Goal: Communication & Community: Answer question/provide support

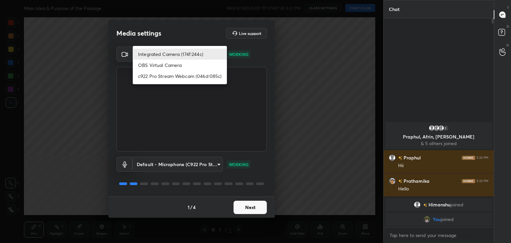
click at [209, 56] on body "1 2 3 4 5 6 7 C X Z C X Z E E Erase all H H Main Idea & Purpose of the Passage …" at bounding box center [255, 121] width 511 height 243
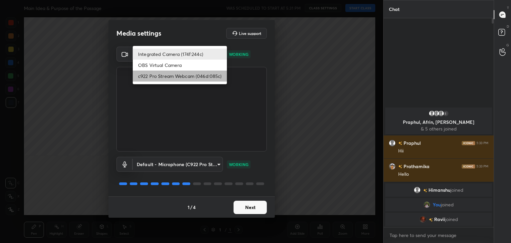
click at [176, 72] on li "c922 Pro Stream Webcam (046d:085c)" at bounding box center [180, 75] width 94 height 11
type input "f7e14f9eae584019fac656853839b828de9642280aac3f5edf549983189ec2f9"
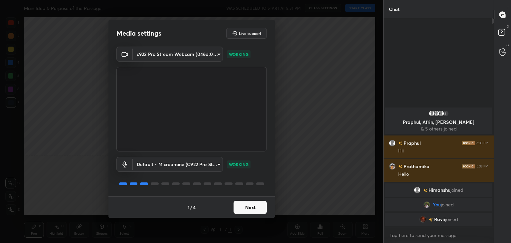
click at [252, 209] on button "Next" at bounding box center [249, 206] width 33 height 13
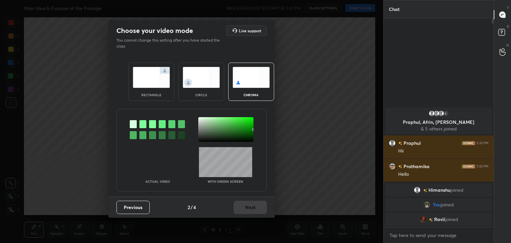
click at [201, 86] on img at bounding box center [201, 77] width 37 height 21
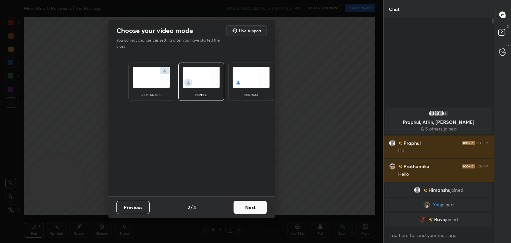
click at [241, 207] on button "Next" at bounding box center [249, 206] width 33 height 13
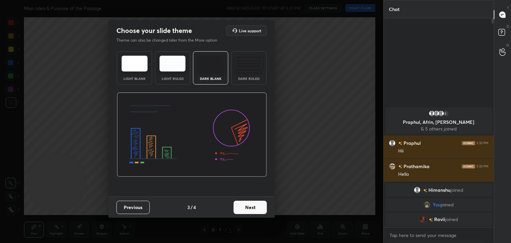
click at [265, 208] on button "Next" at bounding box center [249, 206] width 33 height 13
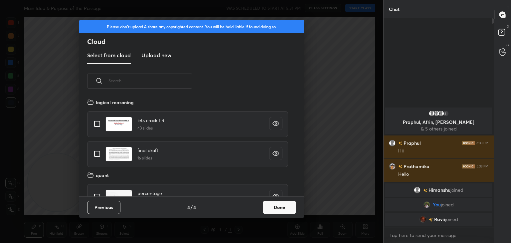
click at [265, 208] on button "Done" at bounding box center [279, 206] width 33 height 13
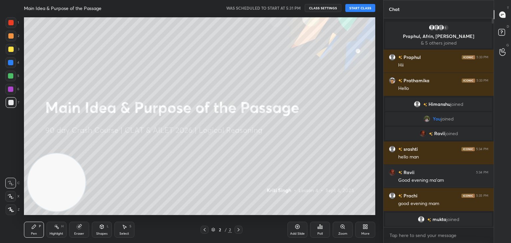
click at [363, 7] on button "START CLASS" at bounding box center [360, 8] width 30 height 8
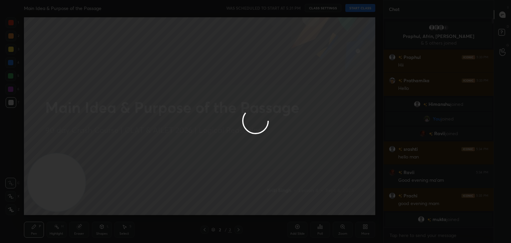
type textarea "x"
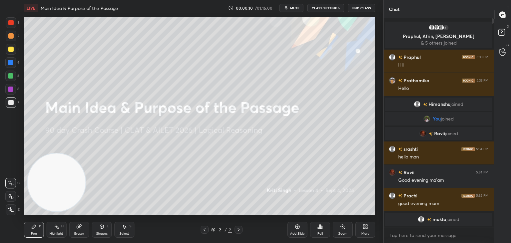
click at [295, 8] on span "mute" at bounding box center [294, 8] width 9 height 5
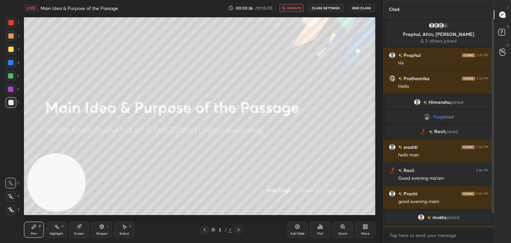
scroll to position [21, 0]
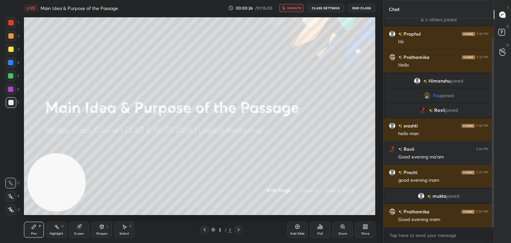
drag, startPoint x: 493, startPoint y: 28, endPoint x: 491, endPoint y: 42, distance: 13.8
click at [491, 42] on div at bounding box center [491, 122] width 4 height 208
click at [297, 7] on span "unmute" at bounding box center [294, 8] width 14 height 5
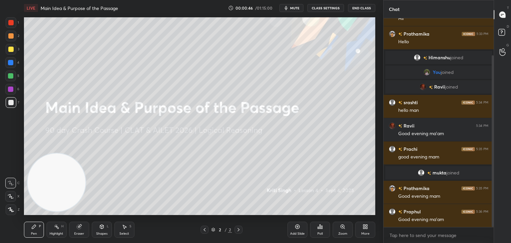
scroll to position [0, 0]
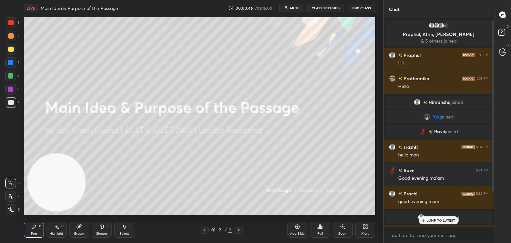
drag, startPoint x: 493, startPoint y: 199, endPoint x: 494, endPoint y: 114, distance: 85.1
click at [494, 114] on div "Chat 5 Praphul, Afrin, Prachi & 5 others joined Praphul 5:33 PM Hii Prathamika …" at bounding box center [447, 121] width 128 height 243
drag, startPoint x: 492, startPoint y: 54, endPoint x: 505, endPoint y: 117, distance: 64.5
click at [505, 117] on div "Chat 5 Praphul, Afrin, Prachi & 5 others joined Praphul 5:33 PM Hii Prathamika …" at bounding box center [447, 121] width 128 height 243
click at [445, 216] on div "JUMP TO LATEST" at bounding box center [438, 220] width 40 height 8
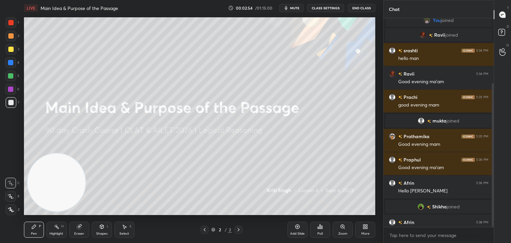
scroll to position [94, 0]
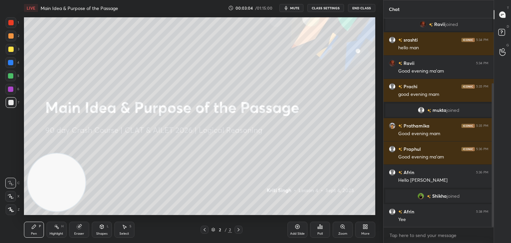
click at [11, 51] on div at bounding box center [10, 49] width 5 height 5
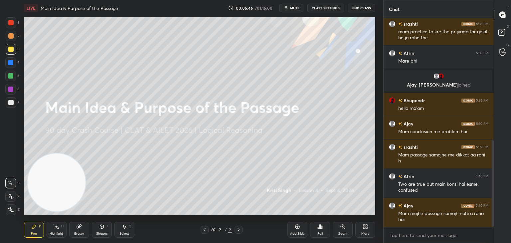
scroll to position [313, 0]
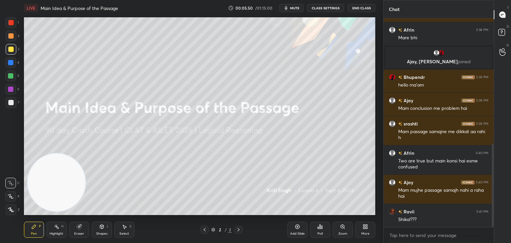
click at [299, 226] on icon at bounding box center [297, 226] width 5 height 5
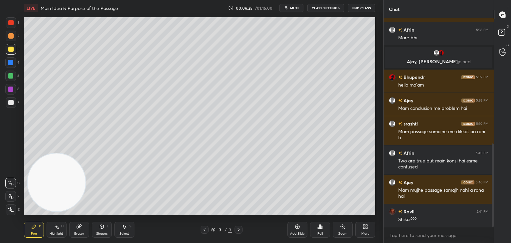
click at [360, 227] on div "More" at bounding box center [365, 229] width 20 height 16
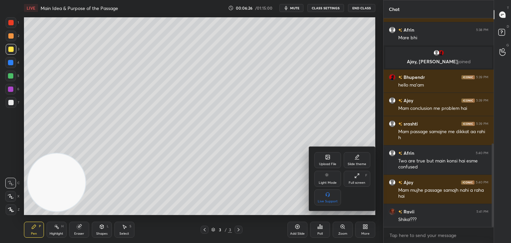
click at [324, 161] on div "Upload File" at bounding box center [327, 160] width 27 height 16
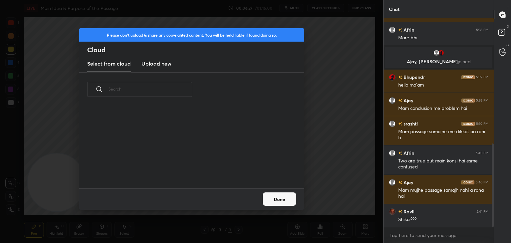
scroll to position [82, 213]
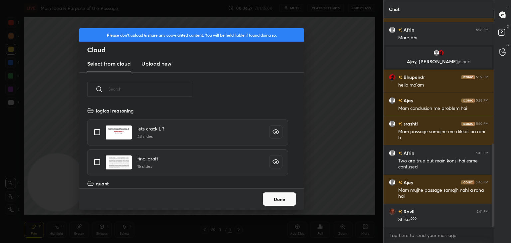
click at [157, 67] on h3 "Upload new" at bounding box center [156, 64] width 30 height 8
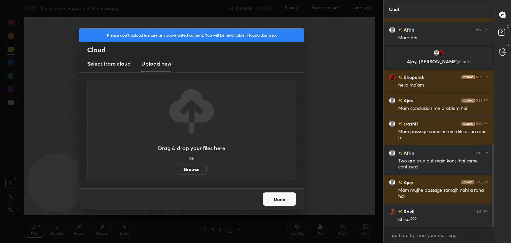
click at [196, 170] on label "Browse" at bounding box center [192, 169] width 30 height 11
click at [177, 170] on input "Browse" at bounding box center [177, 169] width 0 height 11
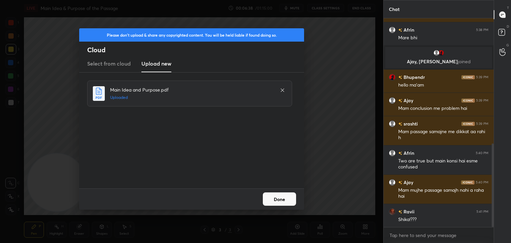
click at [283, 199] on button "Done" at bounding box center [279, 198] width 33 height 13
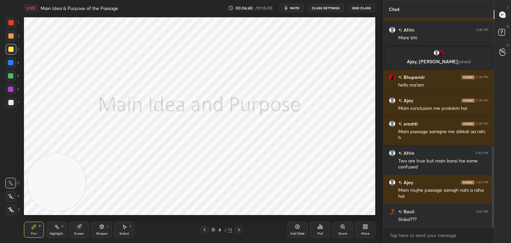
scroll to position [329, 0]
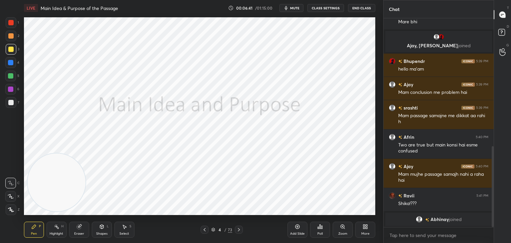
click at [213, 230] on icon at bounding box center [213, 229] width 4 height 4
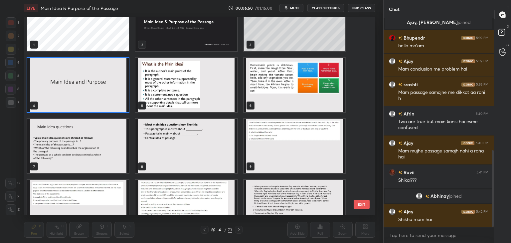
scroll to position [0, 0]
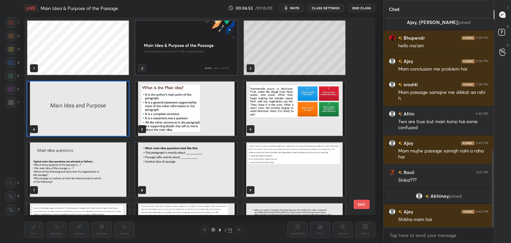
click at [188, 53] on img "grid" at bounding box center [185, 48] width 101 height 54
click at [185, 62] on img "grid" at bounding box center [185, 48] width 101 height 54
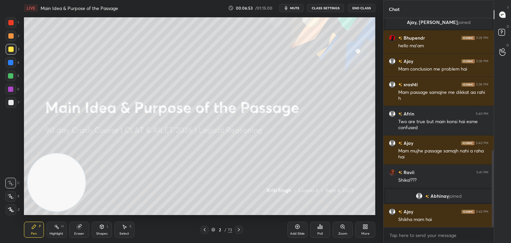
click at [139, 222] on div "Pen P Highlight H Eraser Shapes L Select S" at bounding box center [90, 229] width 132 height 16
click at [297, 226] on icon at bounding box center [297, 226] width 2 height 2
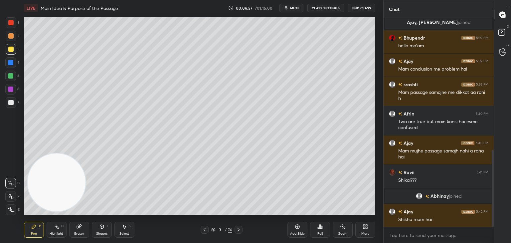
click at [10, 103] on div at bounding box center [10, 102] width 5 height 5
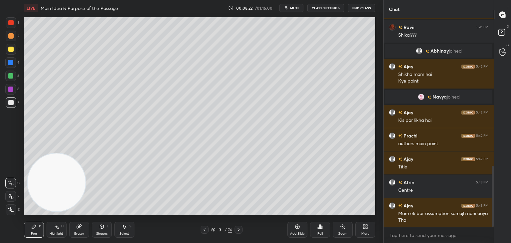
scroll to position [504, 0]
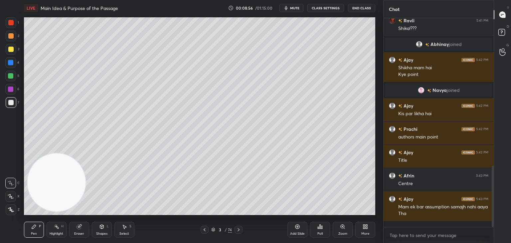
click at [296, 229] on icon at bounding box center [297, 226] width 5 height 5
click at [13, 53] on div at bounding box center [11, 49] width 11 height 11
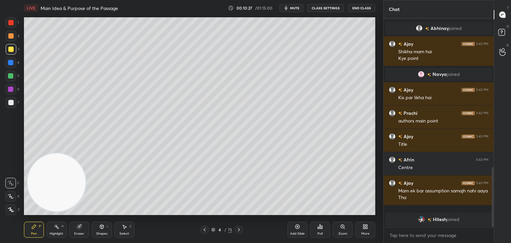
click at [12, 104] on div at bounding box center [10, 102] width 5 height 5
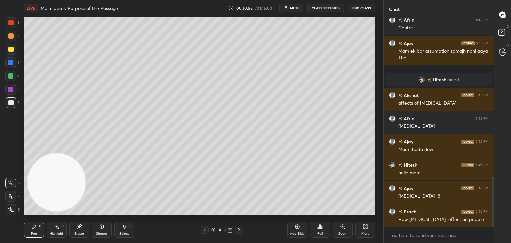
scroll to position [664, 0]
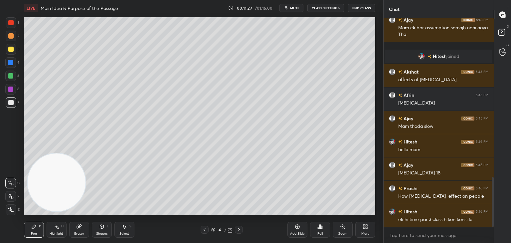
click at [211, 230] on icon at bounding box center [213, 229] width 4 height 4
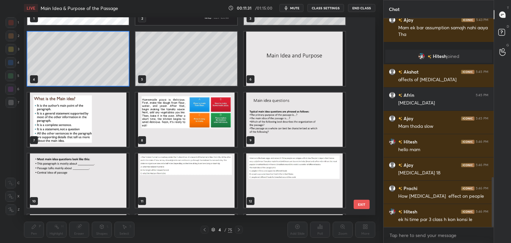
scroll to position [50, 0]
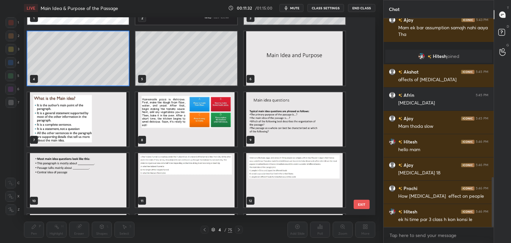
click at [89, 130] on img "grid" at bounding box center [77, 119] width 101 height 54
click at [92, 128] on img "grid" at bounding box center [77, 119] width 101 height 54
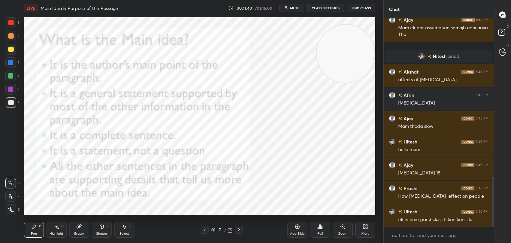
click at [238, 230] on icon at bounding box center [239, 229] width 2 height 3
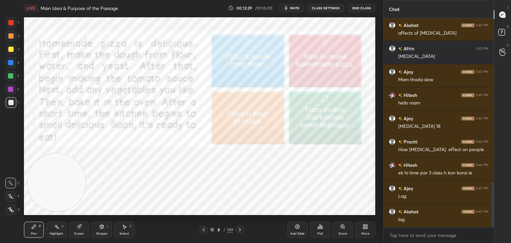
scroll to position [781, 0]
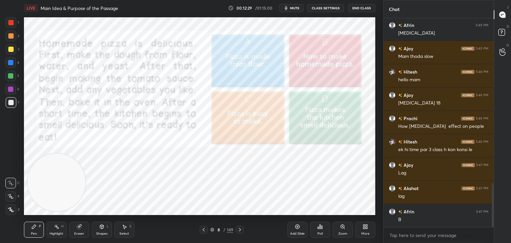
click at [12, 23] on div at bounding box center [10, 22] width 5 height 5
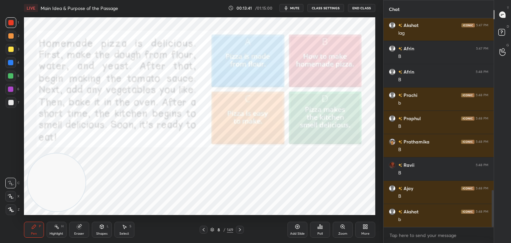
scroll to position [967, 0]
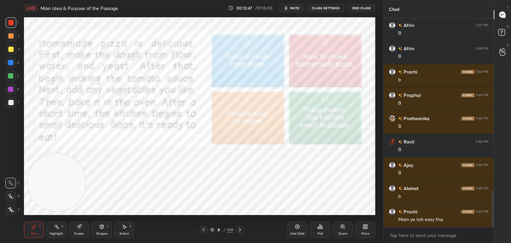
click at [213, 230] on icon at bounding box center [212, 229] width 4 height 4
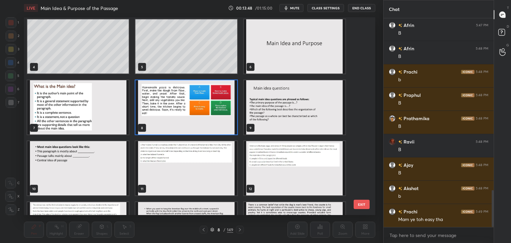
scroll to position [62, 0]
click at [279, 113] on img "grid" at bounding box center [294, 107] width 101 height 54
click at [282, 112] on img "grid" at bounding box center [294, 107] width 101 height 54
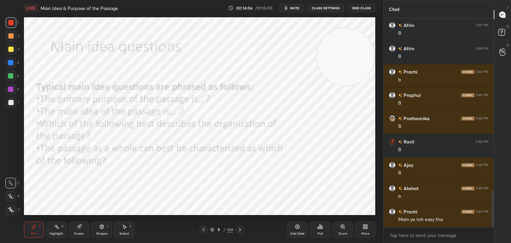
click at [213, 229] on icon at bounding box center [211, 229] width 3 height 1
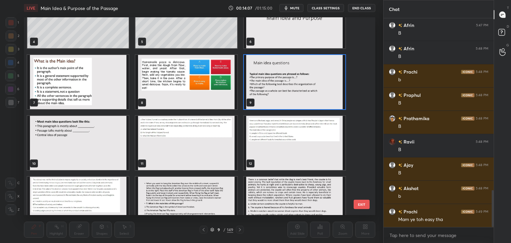
scroll to position [86, 0]
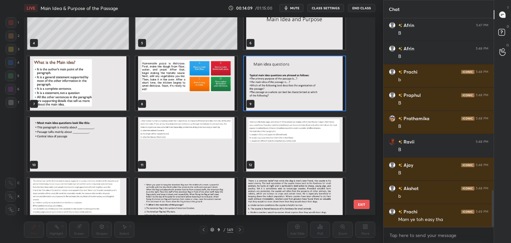
click at [171, 149] on img "grid" at bounding box center [185, 144] width 101 height 54
click at [170, 147] on img "grid" at bounding box center [185, 144] width 101 height 54
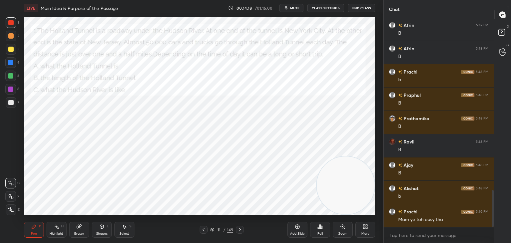
scroll to position [983, 0]
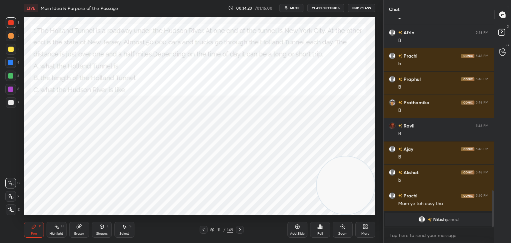
click at [13, 25] on div at bounding box center [10, 22] width 5 height 5
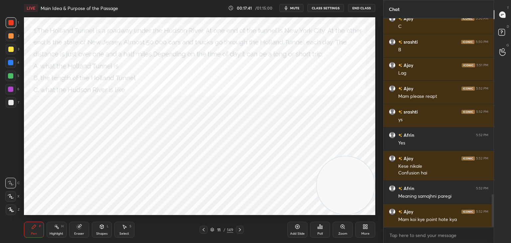
scroll to position [1148, 0]
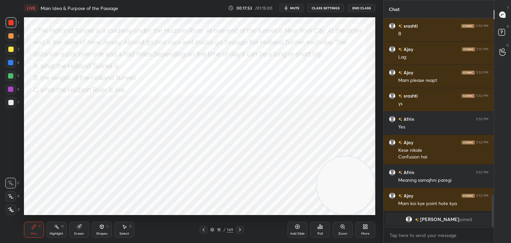
click at [213, 229] on icon at bounding box center [211, 229] width 3 height 2
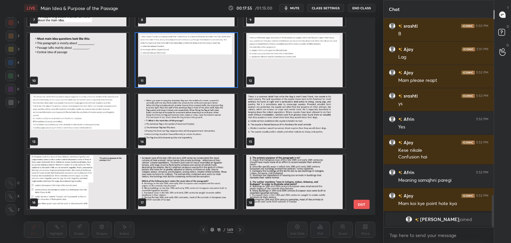
scroll to position [170, 0]
click at [287, 73] on img "grid" at bounding box center [294, 60] width 101 height 54
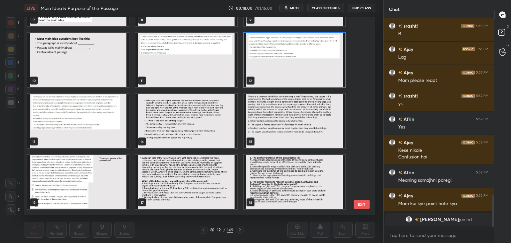
click at [283, 75] on img "grid" at bounding box center [294, 60] width 101 height 54
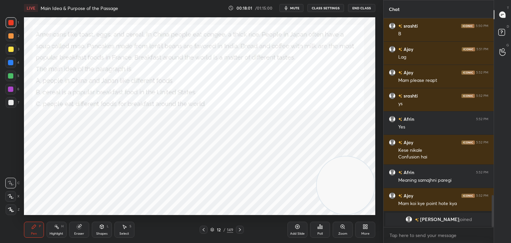
click at [286, 76] on img "grid" at bounding box center [294, 60] width 101 height 54
click at [285, 78] on img "grid" at bounding box center [294, 60] width 101 height 54
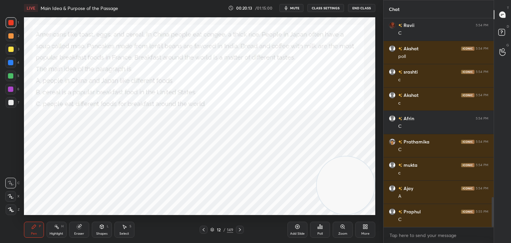
scroll to position [1264, 0]
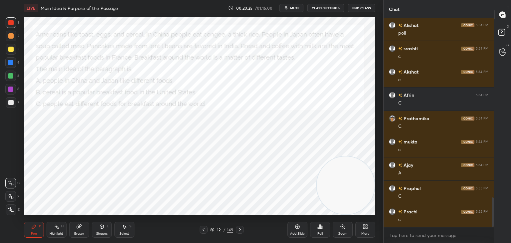
click at [211, 229] on icon at bounding box center [212, 229] width 4 height 4
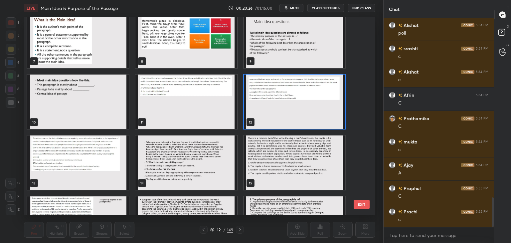
scroll to position [129, 0]
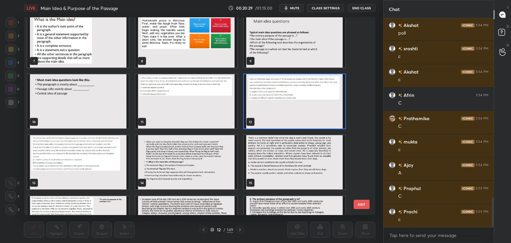
click at [78, 176] on img "grid" at bounding box center [77, 162] width 101 height 54
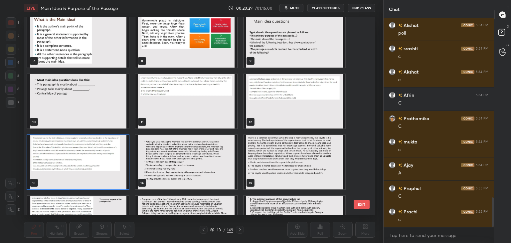
click at [79, 177] on img "grid" at bounding box center [77, 162] width 101 height 54
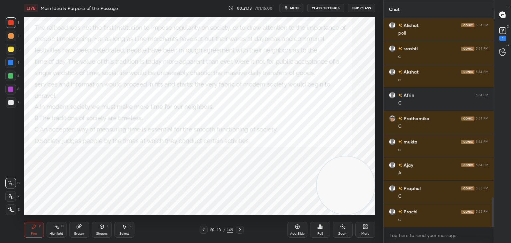
scroll to position [1293, 0]
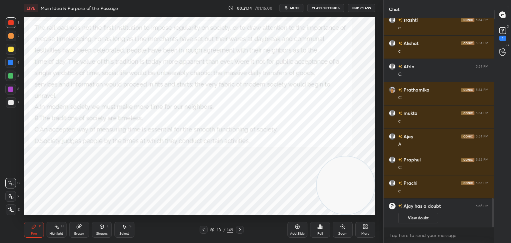
click at [296, 7] on span "mute" at bounding box center [294, 8] width 9 height 5
click at [501, 38] on div "1" at bounding box center [502, 38] width 7 height 5
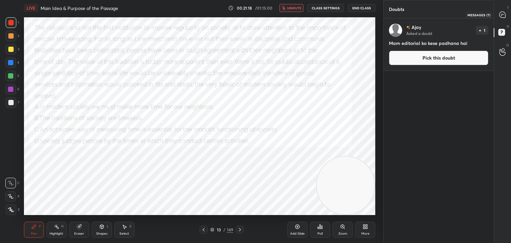
click at [500, 14] on icon at bounding box center [502, 15] width 6 height 6
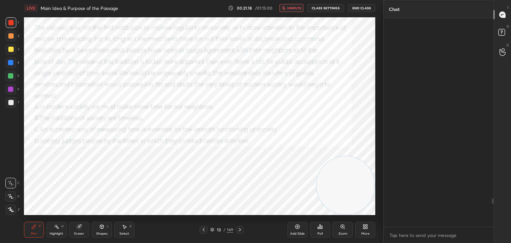
scroll to position [206, 108]
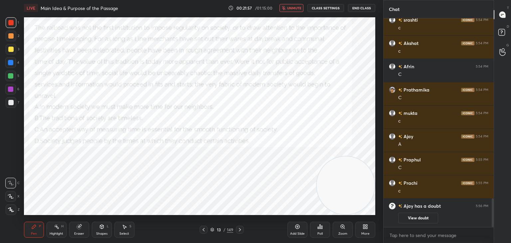
click at [290, 2] on div "LIVE Main Idea & Purpose of the Passage 00:21:57 / 01:15:00 unmute CLASS SETTIN…" at bounding box center [199, 8] width 351 height 16
click at [290, 8] on span "unmute" at bounding box center [294, 8] width 14 height 5
click at [321, 230] on div "Poll" at bounding box center [320, 229] width 20 height 16
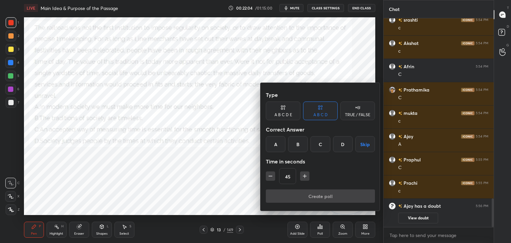
click at [323, 145] on div "C" at bounding box center [320, 144] width 20 height 16
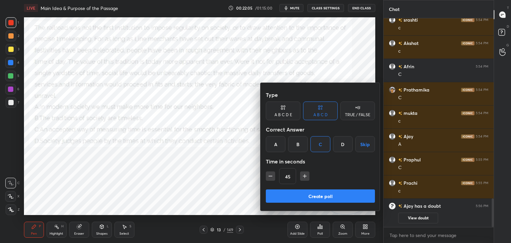
click at [309, 192] on button "Create poll" at bounding box center [320, 195] width 109 height 13
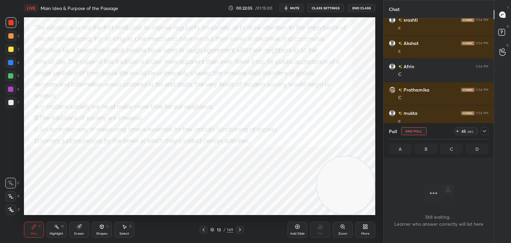
scroll to position [189, 108]
click at [503, 32] on rect at bounding box center [501, 32] width 6 height 6
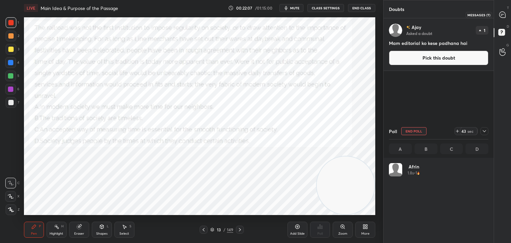
scroll to position [78, 97]
click at [500, 16] on icon at bounding box center [502, 15] width 6 height 6
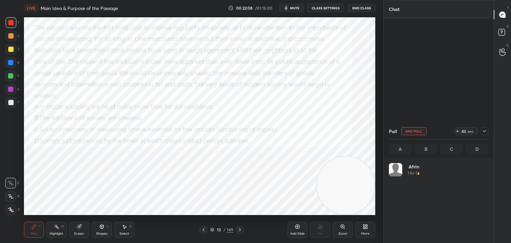
scroll to position [172, 108]
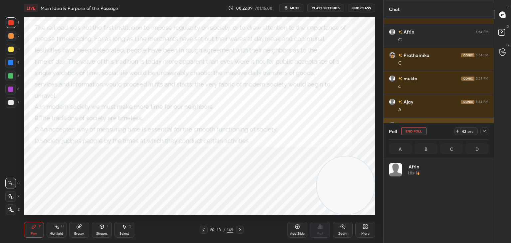
click at [483, 132] on icon at bounding box center [483, 130] width 5 height 5
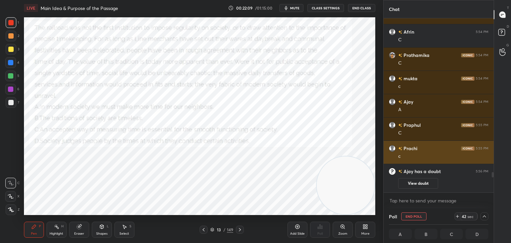
scroll to position [0, 2]
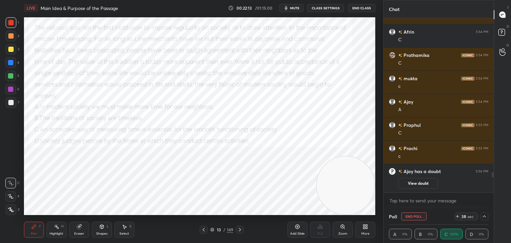
click at [483, 218] on icon at bounding box center [483, 215] width 5 height 5
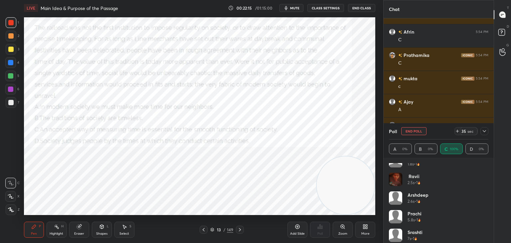
scroll to position [32, 0]
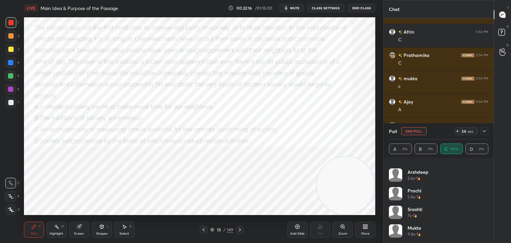
click at [294, 7] on span "mute" at bounding box center [294, 8] width 9 height 5
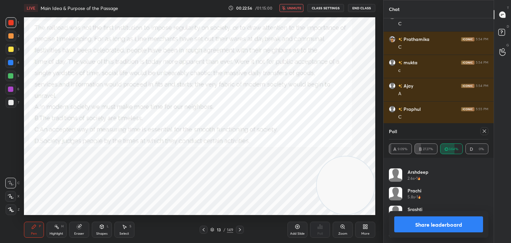
click at [285, 10] on icon "button" at bounding box center [284, 8] width 4 height 4
click at [452, 166] on div "Arshdeep 2.6s • 1" at bounding box center [438, 159] width 99 height 19
click at [455, 156] on div "A 9.09% B 27.27% C 63.64% D 0%" at bounding box center [438, 148] width 99 height 18
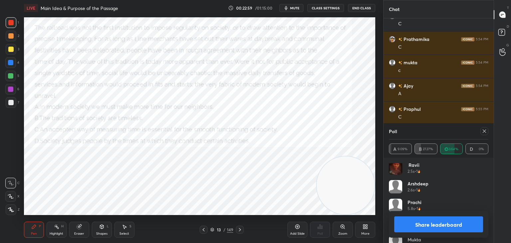
scroll to position [0, 0]
click at [485, 134] on div at bounding box center [484, 131] width 8 height 8
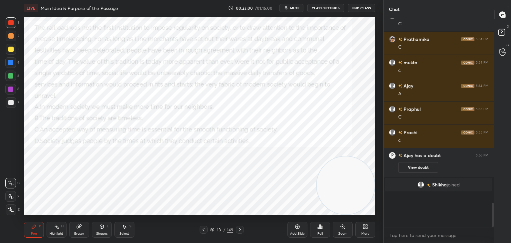
scroll to position [1329, 0]
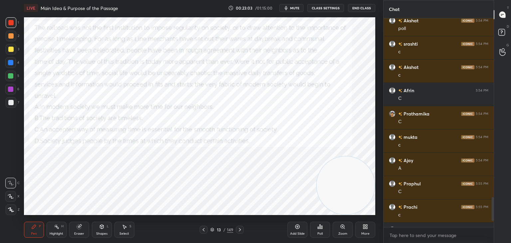
click at [57, 233] on div "Highlight" at bounding box center [57, 233] width 14 height 3
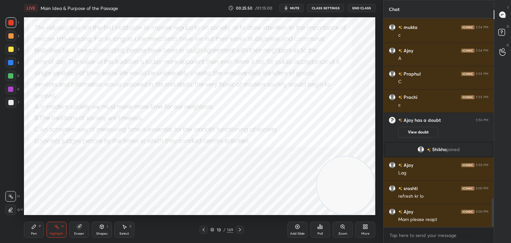
scroll to position [1335, 0]
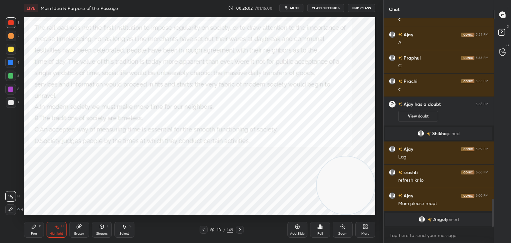
click at [35, 228] on icon at bounding box center [33, 226] width 5 height 5
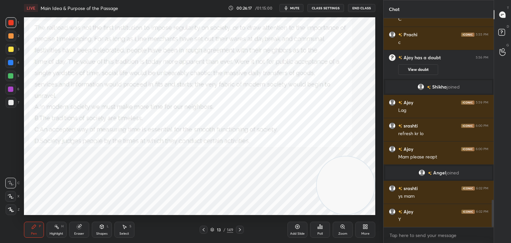
scroll to position [1385, 0]
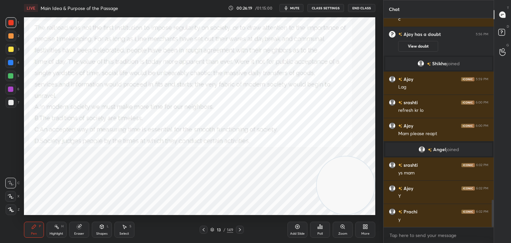
click at [213, 231] on icon at bounding box center [212, 229] width 4 height 4
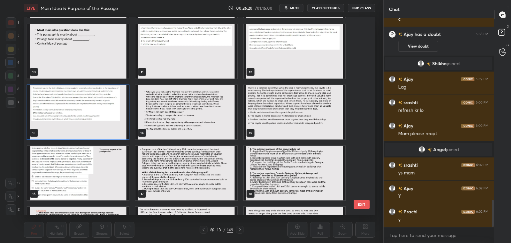
scroll to position [182, 0]
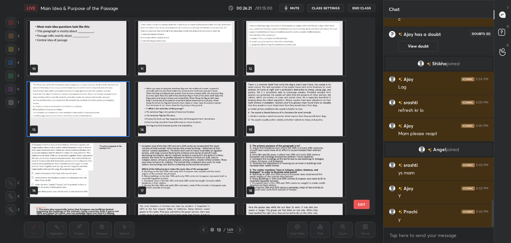
click at [503, 32] on rect at bounding box center [501, 32] width 6 height 6
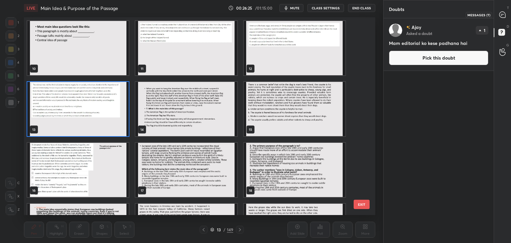
click at [497, 18] on div at bounding box center [502, 15] width 13 height 12
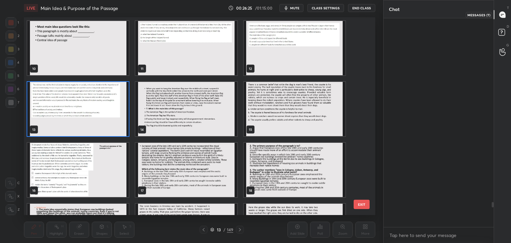
scroll to position [206, 108]
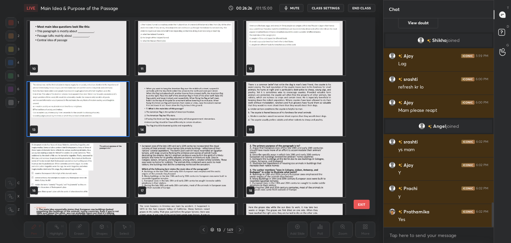
click at [183, 115] on img "grid" at bounding box center [185, 109] width 101 height 54
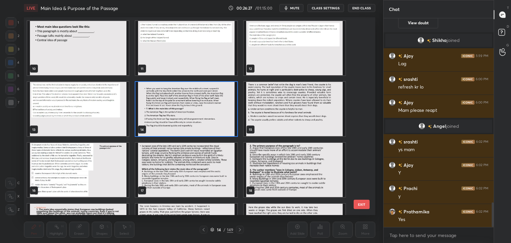
click at [181, 116] on img "grid" at bounding box center [185, 109] width 101 height 54
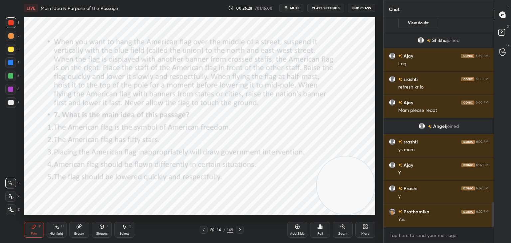
click at [10, 24] on div at bounding box center [10, 22] width 5 height 5
click at [14, 62] on div at bounding box center [10, 62] width 11 height 11
click at [289, 9] on icon "button" at bounding box center [285, 7] width 5 height 5
click at [288, 9] on button "unmute" at bounding box center [291, 8] width 24 height 8
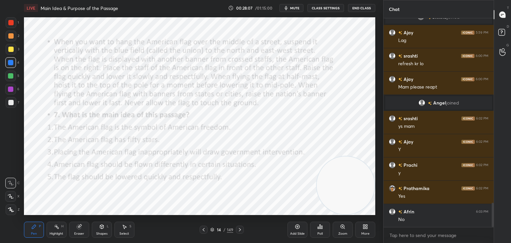
scroll to position [1599, 0]
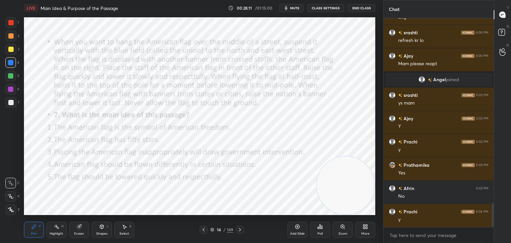
click at [319, 229] on icon at bounding box center [319, 226] width 5 height 5
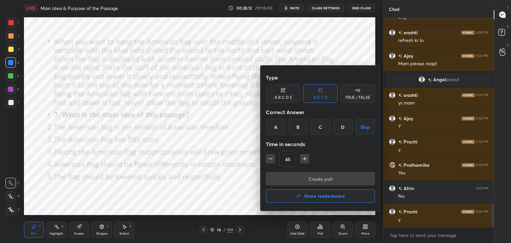
click at [283, 98] on div "A B C D E" at bounding box center [283, 97] width 18 height 4
click at [327, 131] on div "D" at bounding box center [329, 127] width 16 height 16
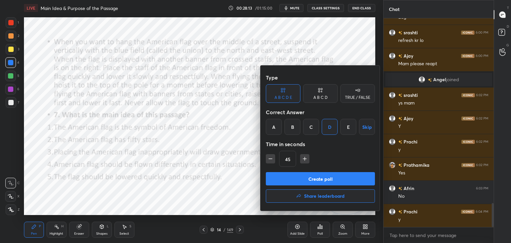
click at [311, 178] on button "Create poll" at bounding box center [320, 178] width 109 height 13
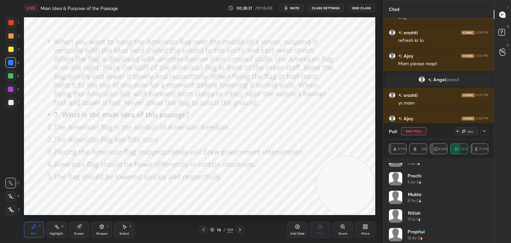
scroll to position [32, 0]
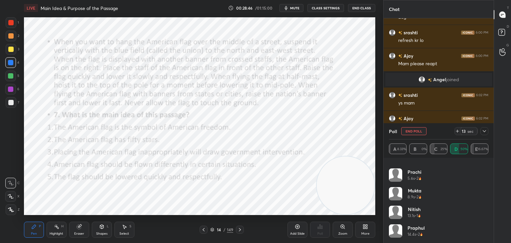
click at [486, 132] on icon at bounding box center [483, 130] width 5 height 5
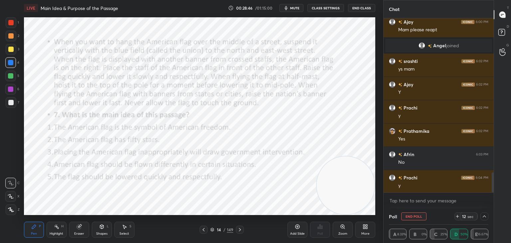
scroll to position [1634, 0]
click at [415, 215] on button "End Poll" at bounding box center [413, 216] width 25 height 8
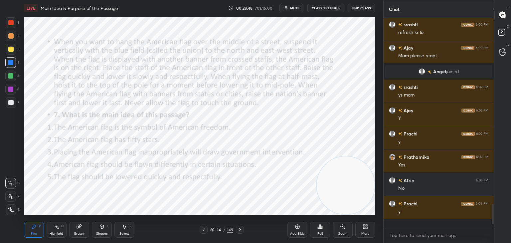
scroll to position [1599, 0]
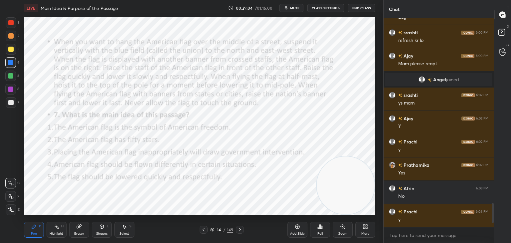
click at [60, 233] on div "Highlight" at bounding box center [57, 233] width 14 height 3
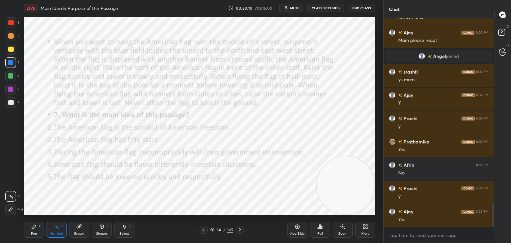
click at [37, 219] on div "Pen P Highlight H Eraser Shapes L Select S 14 / 149 Add Slide Poll Zoom More" at bounding box center [199, 229] width 351 height 27
click at [31, 226] on icon at bounding box center [33, 226] width 5 height 5
click at [297, 225] on icon at bounding box center [297, 226] width 5 height 5
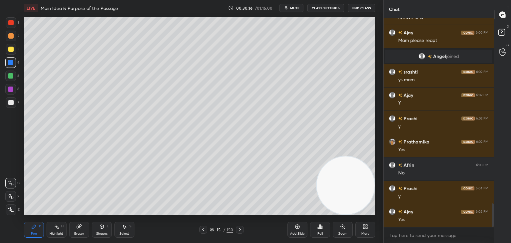
click at [12, 50] on div at bounding box center [10, 49] width 5 height 5
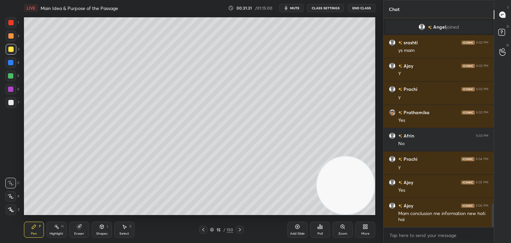
click at [238, 232] on icon at bounding box center [239, 229] width 5 height 5
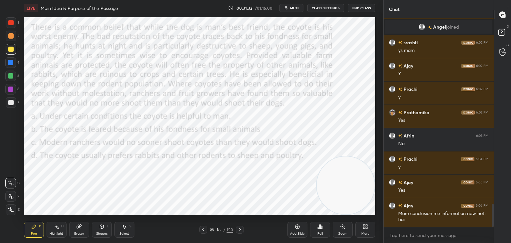
click at [203, 230] on icon at bounding box center [202, 229] width 5 height 5
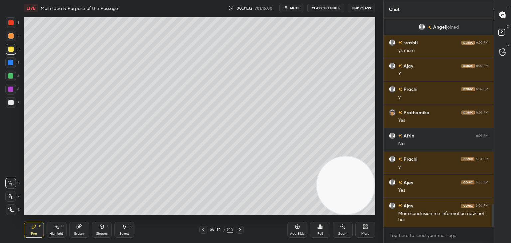
click at [203, 230] on icon at bounding box center [203, 229] width 2 height 3
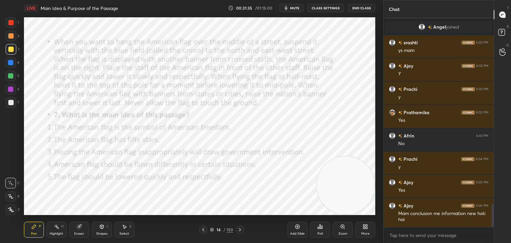
click at [10, 19] on div at bounding box center [11, 22] width 11 height 11
click at [12, 195] on icon at bounding box center [11, 196] width 6 height 5
click at [213, 228] on icon at bounding box center [212, 229] width 4 height 4
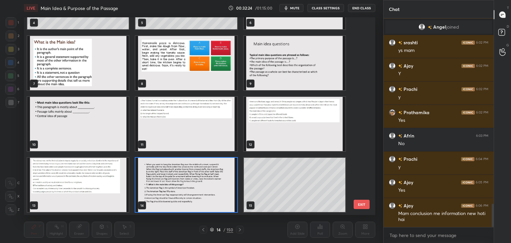
scroll to position [195, 348]
click at [211, 191] on img "grid" at bounding box center [185, 185] width 101 height 54
click at [207, 200] on img "grid" at bounding box center [185, 185] width 101 height 54
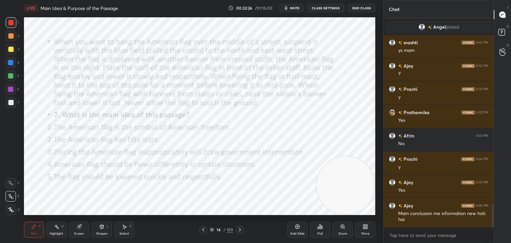
click at [212, 230] on icon at bounding box center [212, 229] width 4 height 4
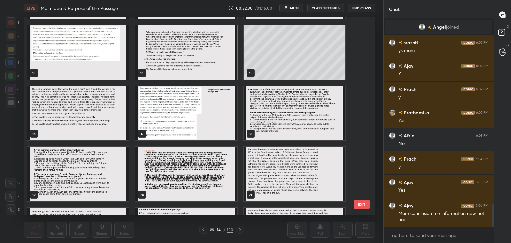
scroll to position [1675, 0]
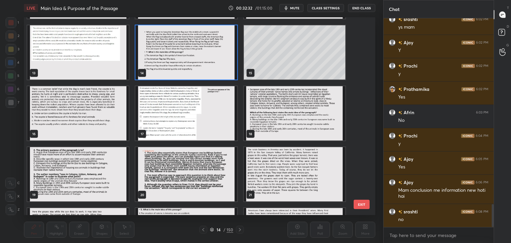
click at [109, 122] on img "grid" at bounding box center [77, 113] width 101 height 54
click at [111, 126] on img "grid" at bounding box center [77, 113] width 101 height 54
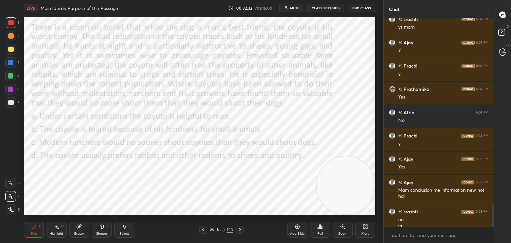
scroll to position [1682, 0]
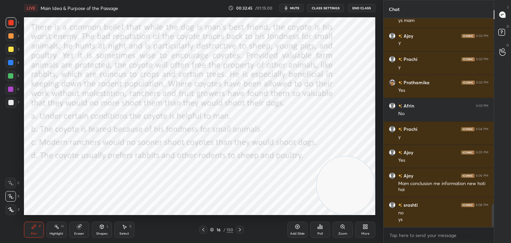
click at [301, 10] on button "mute" at bounding box center [291, 8] width 24 height 8
click at [296, 12] on button "unmute" at bounding box center [291, 8] width 24 height 8
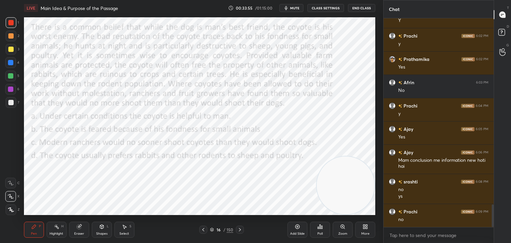
scroll to position [1728, 0]
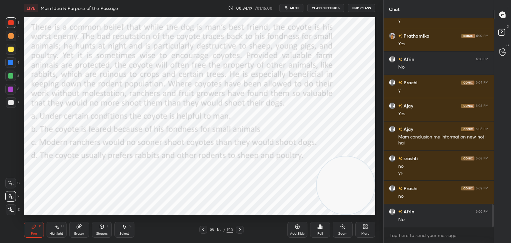
click at [320, 228] on icon at bounding box center [319, 226] width 5 height 5
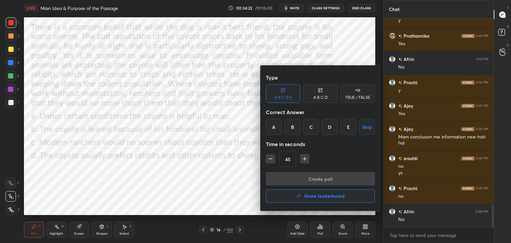
click at [327, 95] on div "A B C D" at bounding box center [320, 97] width 14 height 4
click at [276, 127] on div "A" at bounding box center [276, 127] width 20 height 16
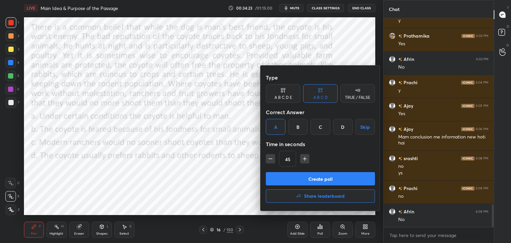
click at [297, 179] on button "Create poll" at bounding box center [320, 178] width 109 height 13
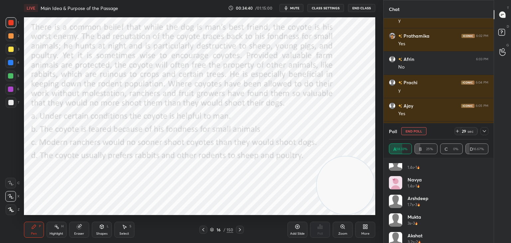
scroll to position [51, 0]
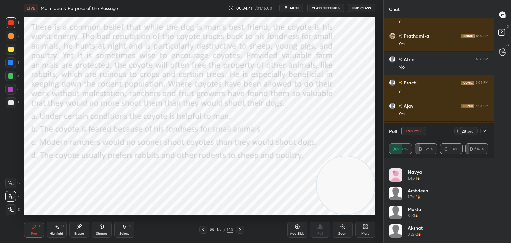
click at [294, 9] on span "mute" at bounding box center [294, 8] width 9 height 5
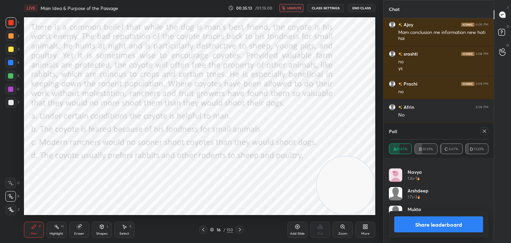
scroll to position [1856, 0]
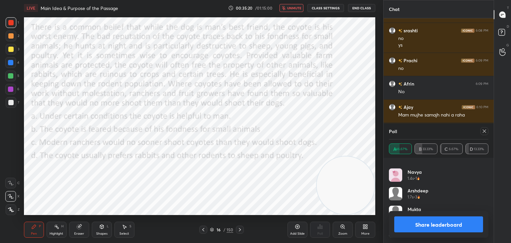
click at [295, 9] on span "unmute" at bounding box center [294, 8] width 14 height 5
click at [485, 133] on icon at bounding box center [483, 130] width 5 height 5
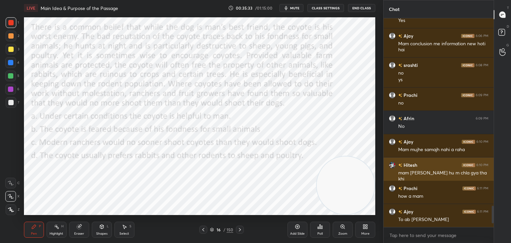
scroll to position [1845, 0]
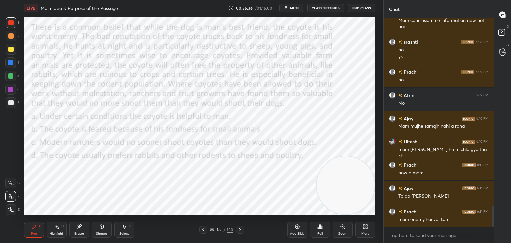
click at [75, 225] on div "Eraser" at bounding box center [79, 229] width 20 height 16
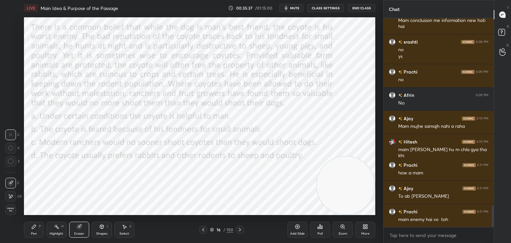
click at [11, 207] on span "Erase all" at bounding box center [11, 209] width 10 height 5
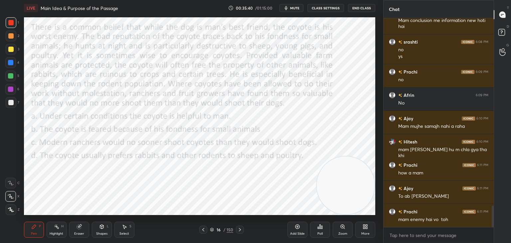
click at [58, 233] on div "Highlight" at bounding box center [57, 233] width 14 height 3
click at [11, 208] on icon at bounding box center [10, 209] width 5 height 5
click at [11, 198] on icon at bounding box center [10, 195] width 5 height 5
click at [14, 206] on div at bounding box center [10, 209] width 11 height 11
click at [33, 228] on icon at bounding box center [34, 226] width 4 height 4
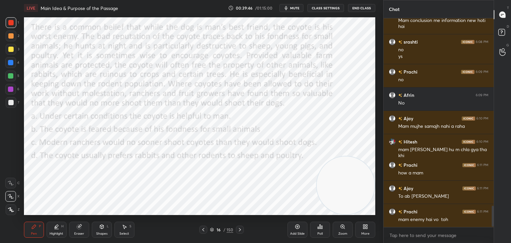
click at [12, 64] on div at bounding box center [10, 62] width 5 height 5
click at [64, 230] on div "Highlight H" at bounding box center [57, 229] width 20 height 16
click at [298, 227] on icon at bounding box center [297, 226] width 5 height 5
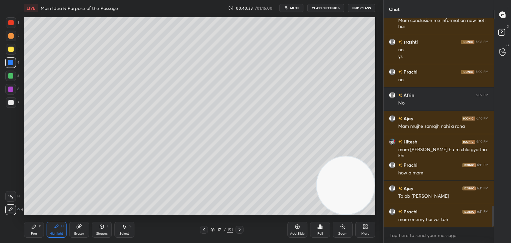
click at [33, 227] on icon at bounding box center [34, 226] width 4 height 4
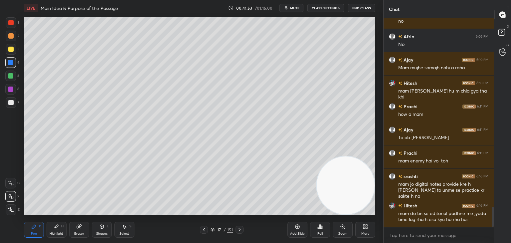
scroll to position [1926, 0]
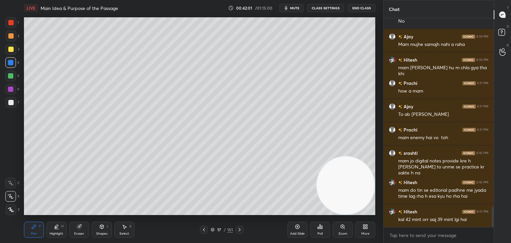
click at [12, 47] on div at bounding box center [10, 49] width 5 height 5
click at [211, 229] on icon at bounding box center [212, 229] width 3 height 2
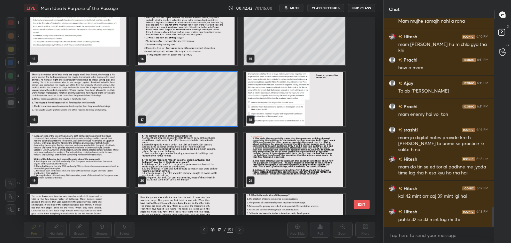
scroll to position [267, 0]
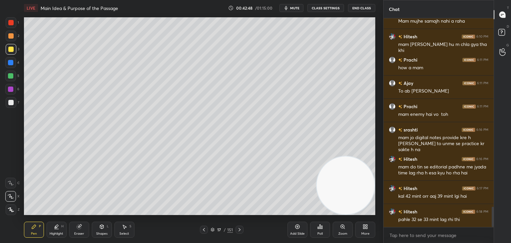
click at [296, 225] on icon at bounding box center [297, 226] width 5 height 5
click at [10, 36] on div at bounding box center [10, 35] width 5 height 5
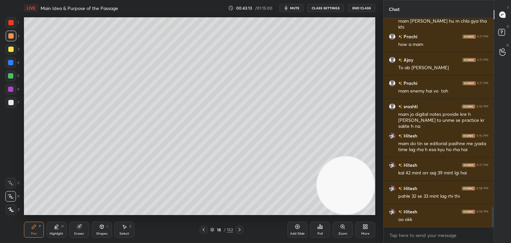
click at [202, 230] on icon at bounding box center [203, 229] width 5 height 5
click at [204, 230] on icon at bounding box center [203, 229] width 5 height 5
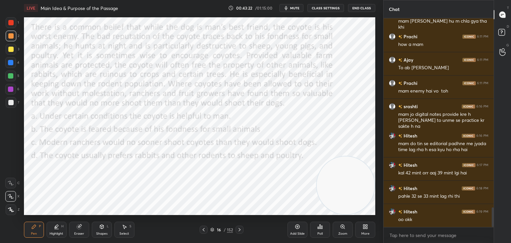
scroll to position [1996, 0]
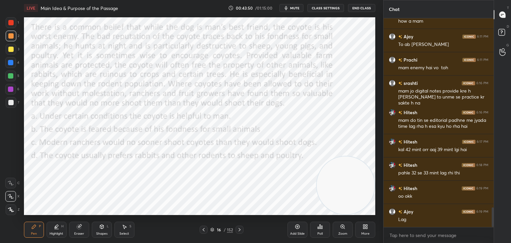
click at [201, 228] on icon at bounding box center [203, 229] width 5 height 5
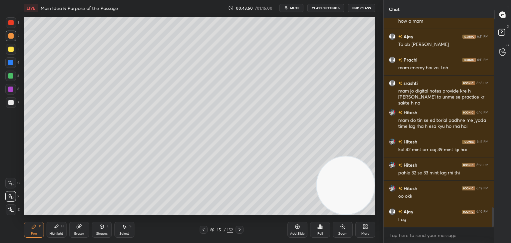
click at [202, 228] on icon at bounding box center [203, 229] width 5 height 5
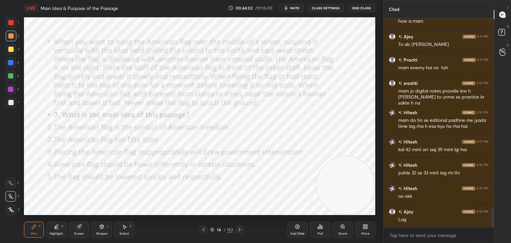
click at [210, 229] on icon at bounding box center [212, 229] width 4 height 4
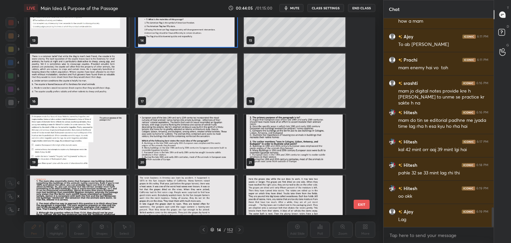
scroll to position [271, 0]
click at [216, 149] on img "grid" at bounding box center [185, 141] width 101 height 54
click at [216, 152] on img "grid" at bounding box center [185, 141] width 101 height 54
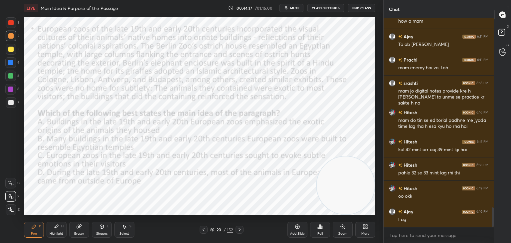
click at [239, 229] on icon at bounding box center [239, 229] width 5 height 5
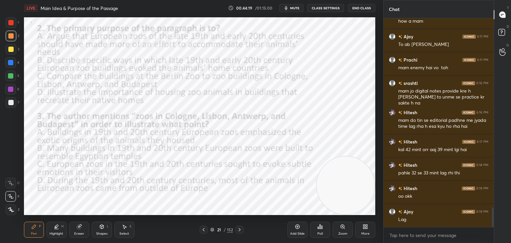
scroll to position [2019, 0]
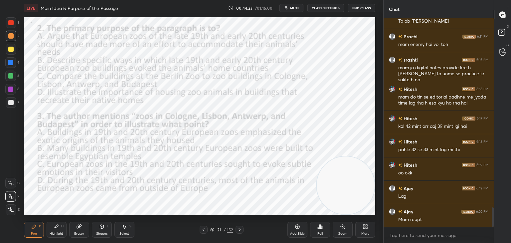
click at [205, 231] on icon at bounding box center [203, 229] width 5 height 5
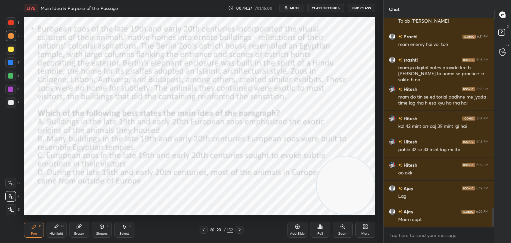
scroll to position [2026, 0]
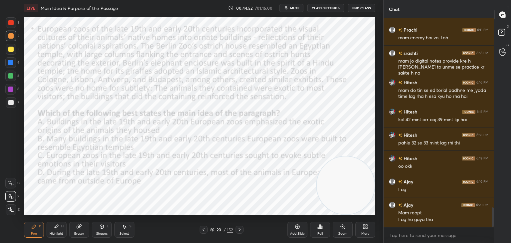
click at [291, 9] on button "mute" at bounding box center [291, 8] width 24 height 8
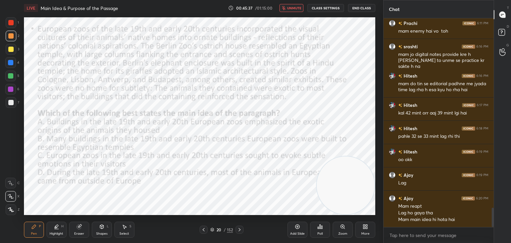
click at [291, 10] on span "unmute" at bounding box center [294, 8] width 14 height 5
click at [316, 228] on div "Poll" at bounding box center [320, 229] width 20 height 16
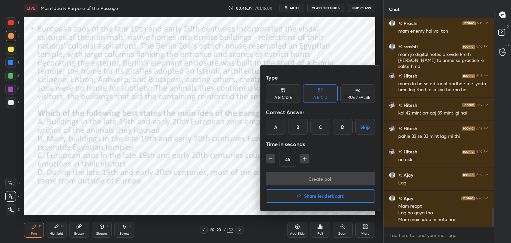
click at [273, 131] on div "A" at bounding box center [276, 127] width 20 height 16
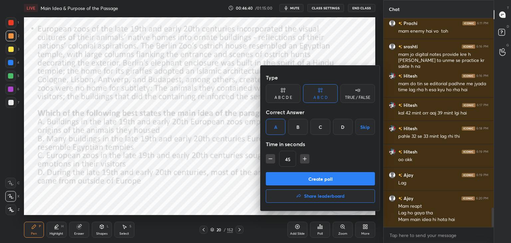
click at [316, 182] on button "Create poll" at bounding box center [320, 178] width 109 height 13
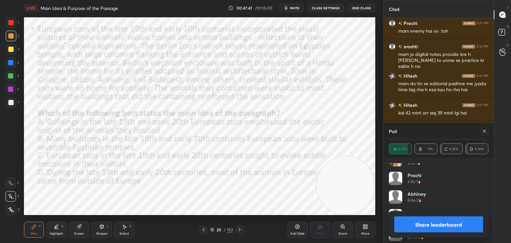
scroll to position [106, 0]
click at [482, 132] on icon at bounding box center [483, 130] width 5 height 5
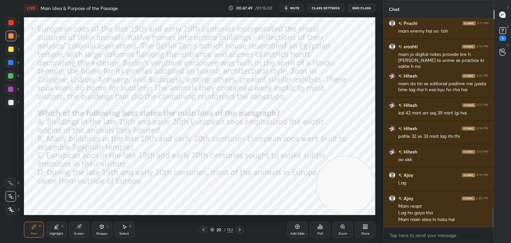
scroll to position [2061, 0]
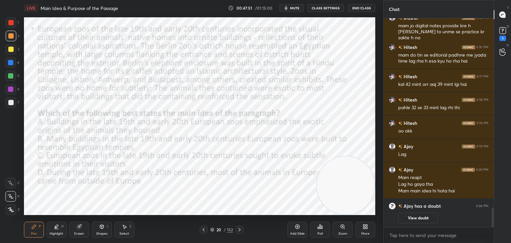
click at [10, 24] on div at bounding box center [10, 22] width 5 height 5
click at [72, 230] on div "Eraser" at bounding box center [79, 229] width 20 height 16
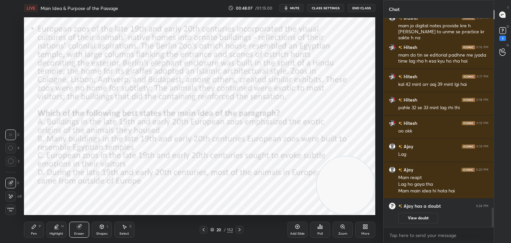
click at [11, 206] on div "Erase all" at bounding box center [10, 209] width 11 height 11
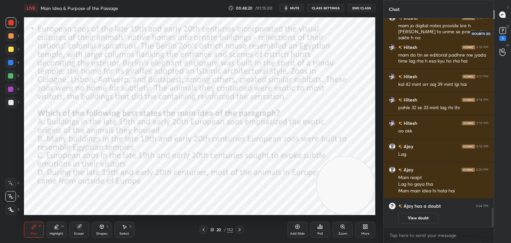
click at [501, 39] on div "1" at bounding box center [502, 38] width 7 height 5
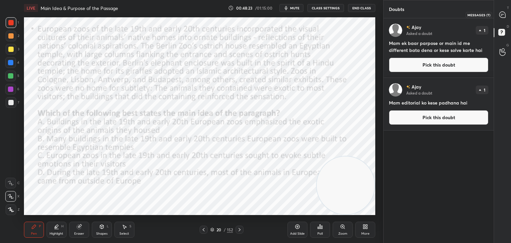
click at [502, 15] on icon at bounding box center [502, 15] width 6 height 6
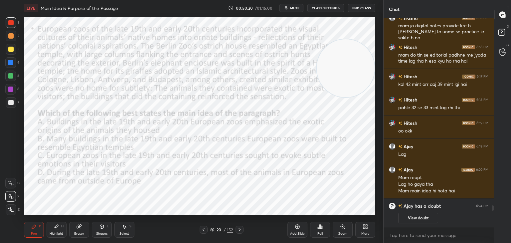
scroll to position [1835, 0]
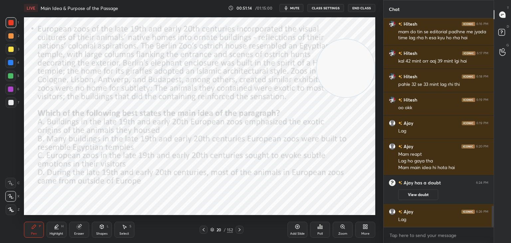
click at [238, 229] on icon at bounding box center [239, 229] width 5 height 5
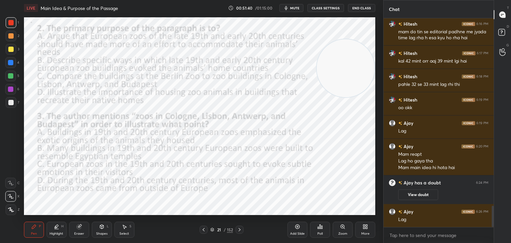
click at [324, 230] on div "Poll" at bounding box center [320, 229] width 20 height 16
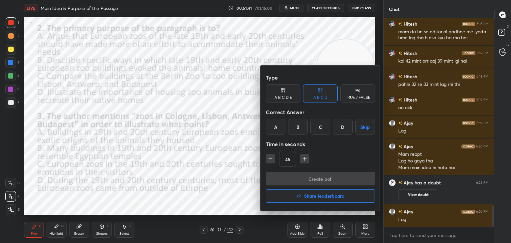
click at [302, 123] on div "B" at bounding box center [298, 127] width 20 height 16
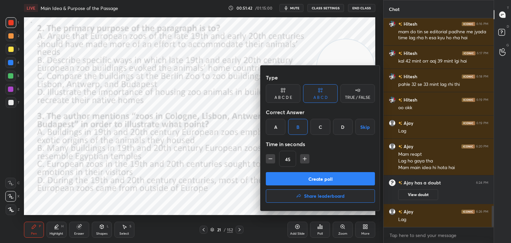
click at [309, 178] on button "Create poll" at bounding box center [320, 178] width 109 height 13
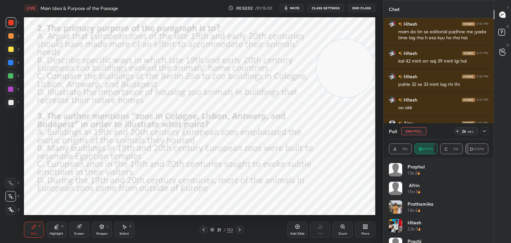
scroll to position [51, 0]
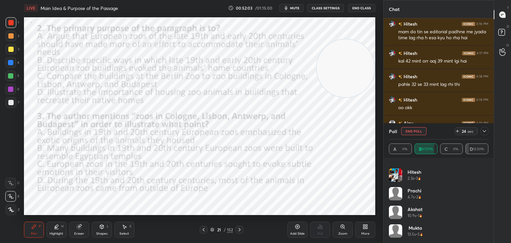
click at [491, 87] on div at bounding box center [491, 105] width 4 height 174
click at [505, 33] on icon at bounding box center [502, 33] width 12 height 12
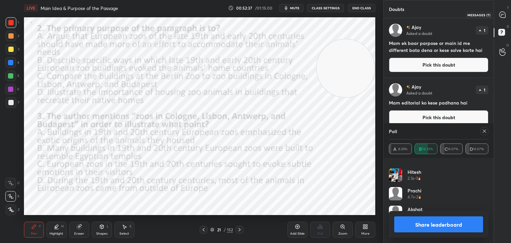
click at [506, 19] on div at bounding box center [502, 15] width 13 height 12
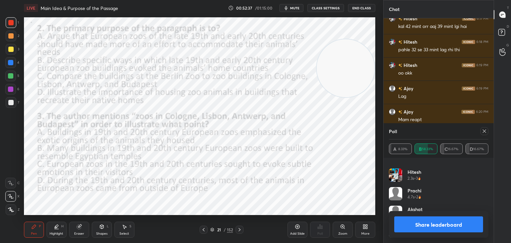
scroll to position [172, 108]
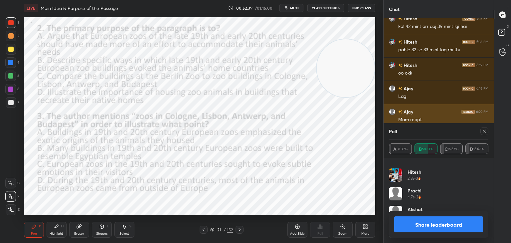
click at [483, 131] on icon at bounding box center [483, 130] width 5 height 5
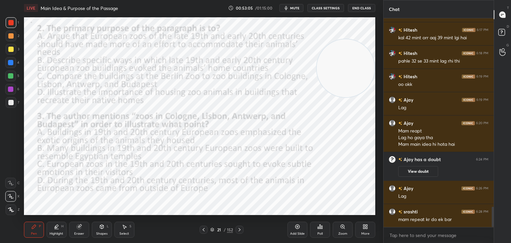
scroll to position [1954, 0]
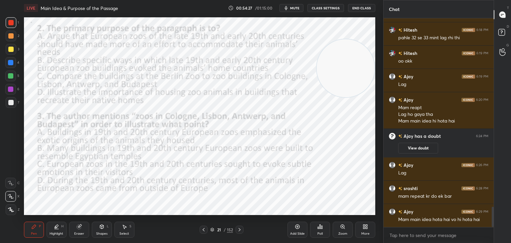
click at [322, 232] on div "Poll" at bounding box center [319, 233] width 5 height 3
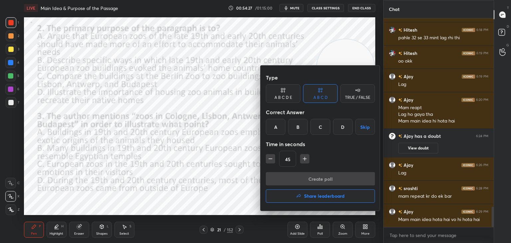
click at [279, 125] on div "A" at bounding box center [276, 127] width 20 height 16
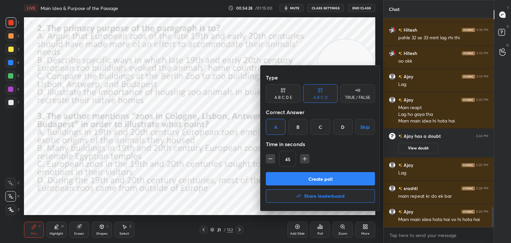
scroll to position [1977, 0]
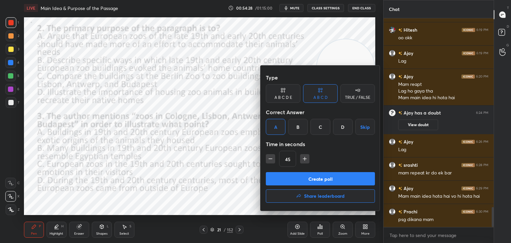
click at [277, 179] on button "Create poll" at bounding box center [320, 178] width 109 height 13
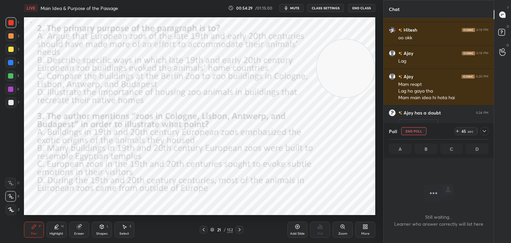
scroll to position [188, 108]
click at [412, 132] on button "End Poll" at bounding box center [413, 131] width 25 height 8
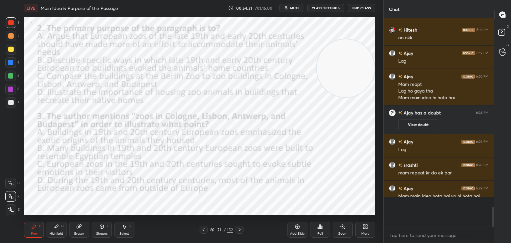
scroll to position [2, 2]
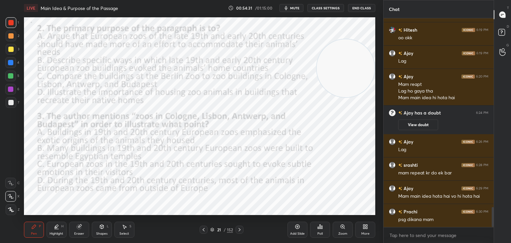
click at [202, 229] on icon at bounding box center [203, 229] width 5 height 5
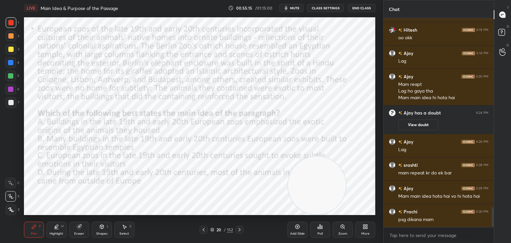
scroll to position [2023, 0]
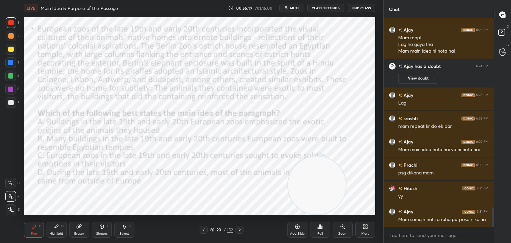
click at [238, 231] on icon at bounding box center [239, 229] width 5 height 5
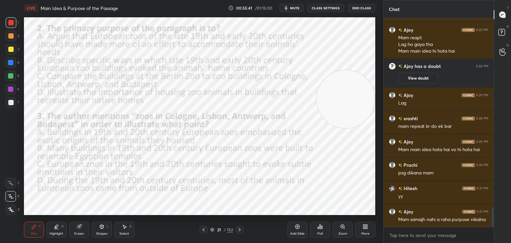
click at [322, 230] on div "Poll" at bounding box center [320, 229] width 20 height 16
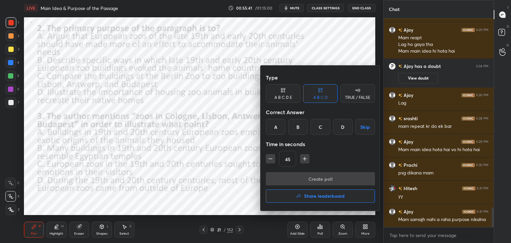
click at [274, 127] on div "A" at bounding box center [276, 127] width 20 height 16
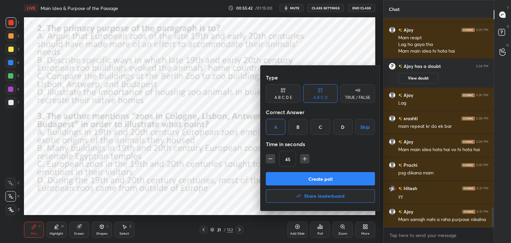
click at [310, 181] on button "Create poll" at bounding box center [320, 178] width 109 height 13
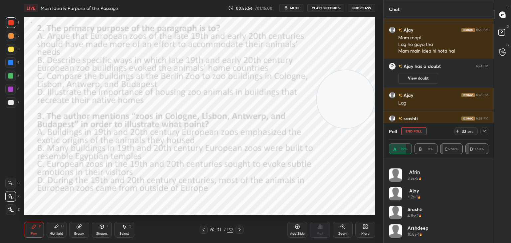
scroll to position [0, 0]
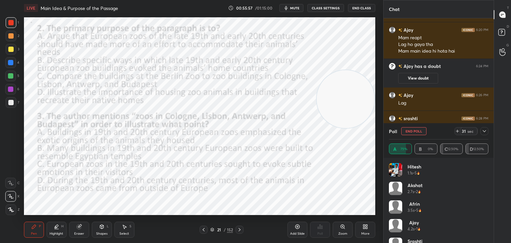
click at [413, 131] on button "End Poll" at bounding box center [413, 131] width 25 height 8
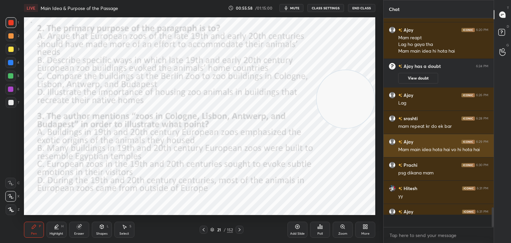
scroll to position [195, 108]
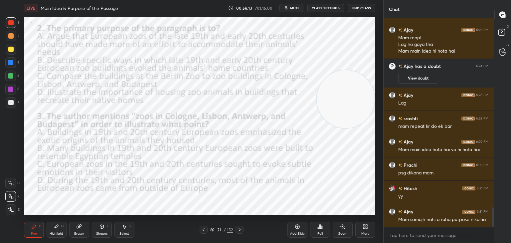
click at [203, 230] on icon at bounding box center [203, 229] width 5 height 5
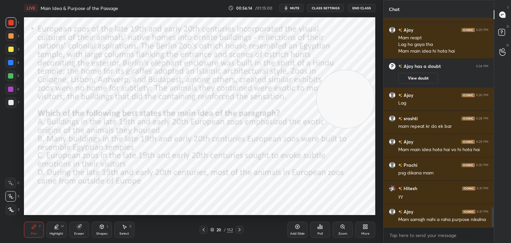
click at [299, 226] on icon at bounding box center [297, 226] width 5 height 5
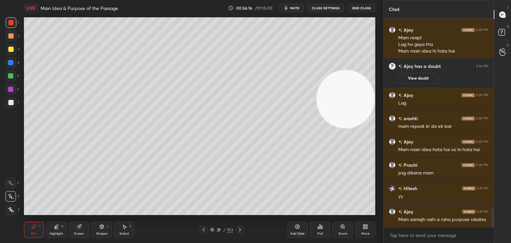
click at [12, 51] on div at bounding box center [10, 49] width 5 height 5
click at [82, 229] on div "Eraser" at bounding box center [79, 229] width 20 height 16
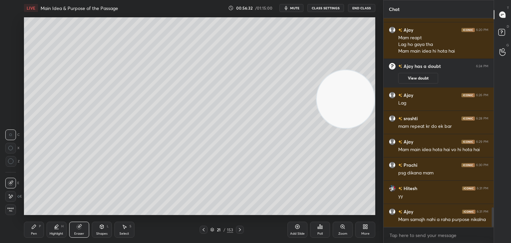
click at [11, 197] on icon at bounding box center [11, 195] width 4 height 3
click at [29, 229] on div "Pen P" at bounding box center [34, 229] width 20 height 16
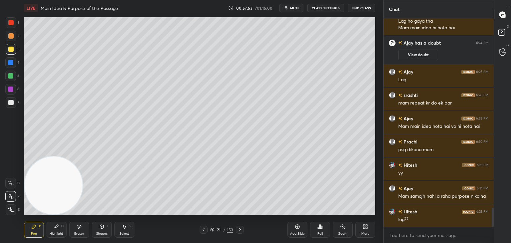
scroll to position [2070, 0]
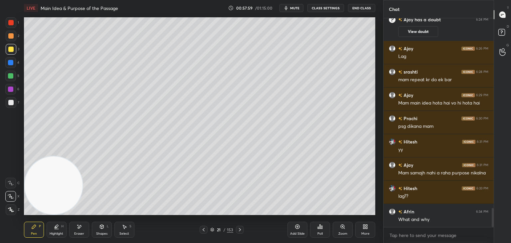
click at [205, 230] on icon at bounding box center [203, 229] width 5 height 5
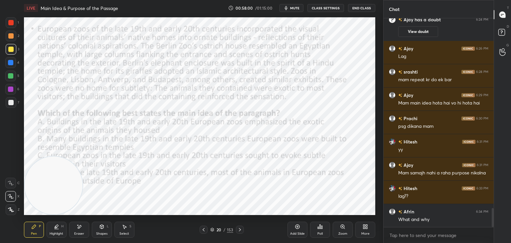
click at [204, 229] on icon at bounding box center [203, 229] width 5 height 5
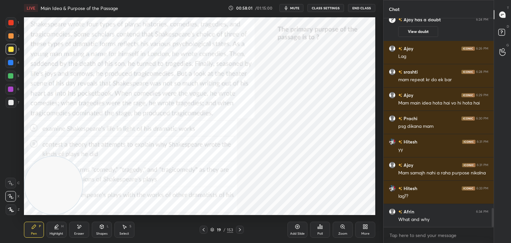
click at [239, 230] on icon at bounding box center [239, 229] width 5 height 5
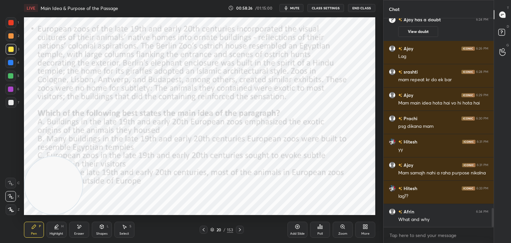
click at [241, 229] on icon at bounding box center [239, 229] width 5 height 5
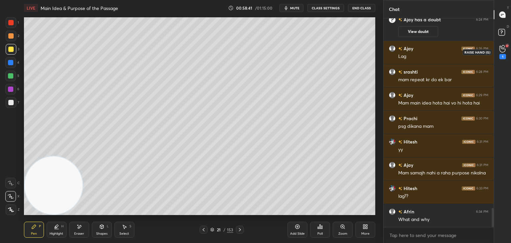
click at [506, 49] on div "1" at bounding box center [502, 52] width 13 height 12
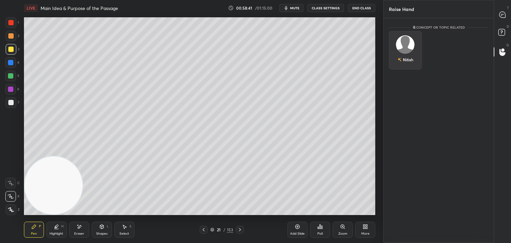
click at [402, 41] on img "grid" at bounding box center [405, 44] width 19 height 19
click at [401, 65] on button "INVITE" at bounding box center [405, 64] width 27 height 9
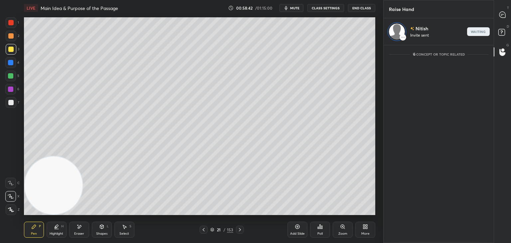
scroll to position [2, 2]
click at [506, 15] on div at bounding box center [502, 15] width 13 height 12
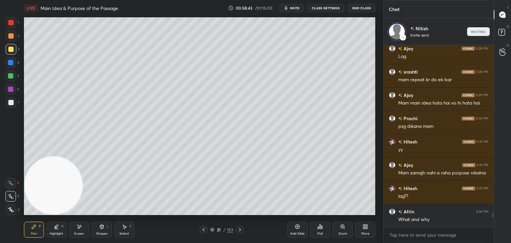
scroll to position [180, 108]
click at [212, 229] on icon at bounding box center [211, 229] width 3 height 2
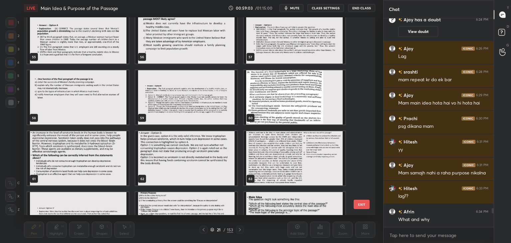
scroll to position [1105, 0]
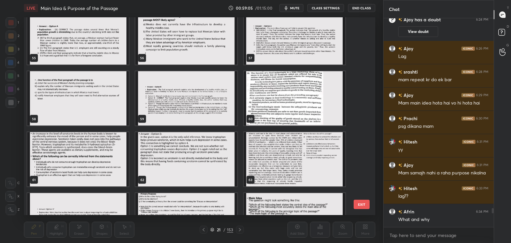
click at [279, 164] on img "grid" at bounding box center [294, 159] width 101 height 54
click at [277, 163] on img "grid" at bounding box center [294, 159] width 101 height 54
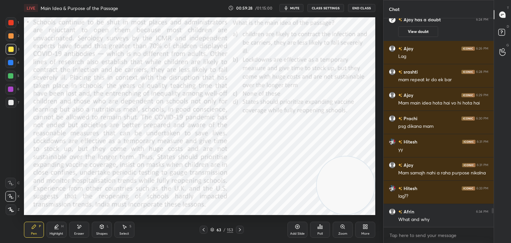
click at [298, 9] on span "mute" at bounding box center [294, 8] width 9 height 5
click at [298, 7] on span "unmute" at bounding box center [294, 8] width 14 height 5
click at [359, 8] on button "End Class" at bounding box center [361, 8] width 27 height 8
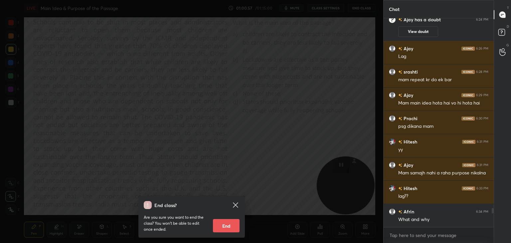
click at [303, 149] on div "End class? Are you sure you want to end the class? You won’t be able to edit on…" at bounding box center [191, 121] width 383 height 243
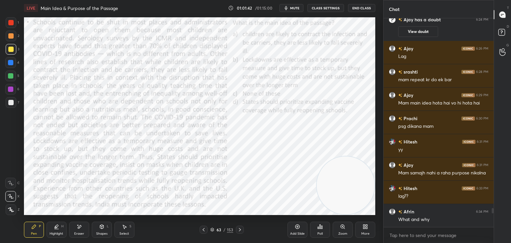
click at [298, 7] on span "mute" at bounding box center [294, 8] width 9 height 5
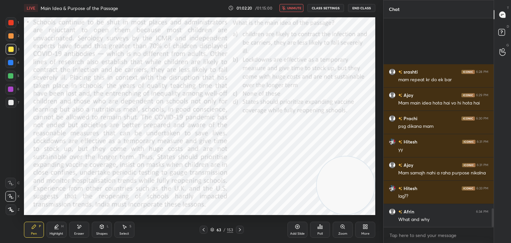
scroll to position [2140, 0]
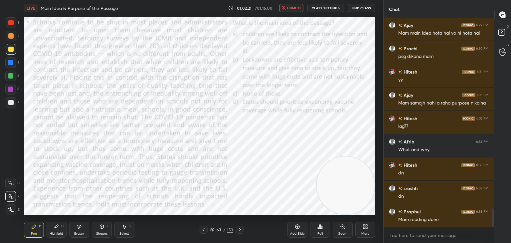
click at [298, 10] on span "unmute" at bounding box center [294, 8] width 14 height 5
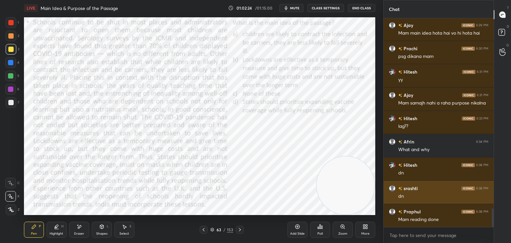
click at [428, 190] on div "srashti 6:38 PM" at bounding box center [438, 188] width 99 height 7
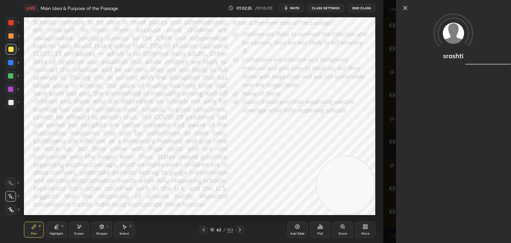
click at [407, 11] on icon at bounding box center [405, 8] width 8 height 8
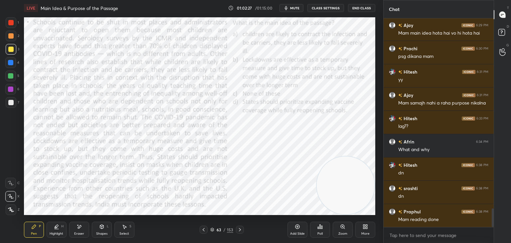
click at [322, 233] on div "Poll" at bounding box center [319, 233] width 5 height 3
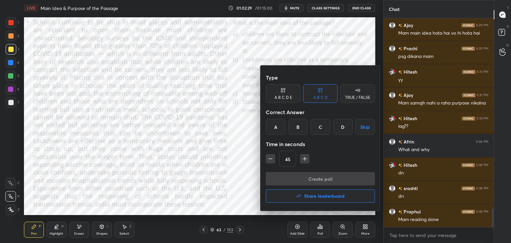
click at [341, 130] on div "D" at bounding box center [343, 127] width 20 height 16
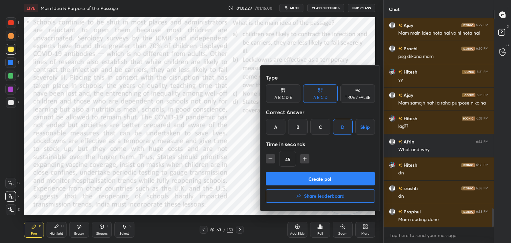
click at [319, 173] on button "Create poll" at bounding box center [320, 178] width 109 height 13
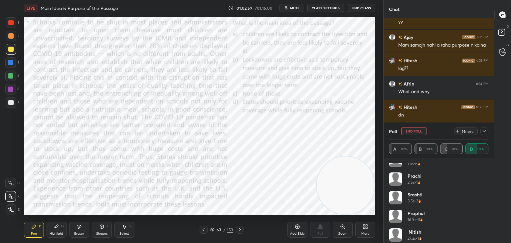
scroll to position [32, 0]
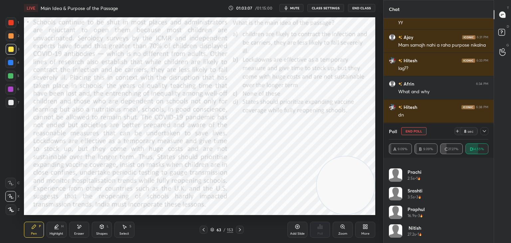
click at [483, 130] on icon at bounding box center [483, 130] width 5 height 5
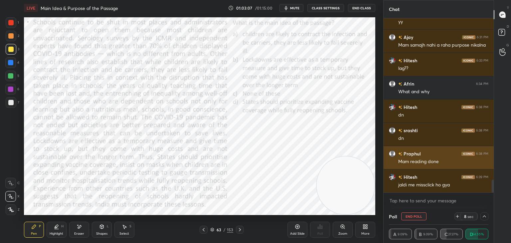
scroll to position [0, 0]
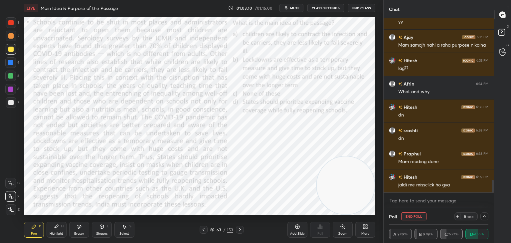
click at [484, 215] on icon at bounding box center [483, 215] width 5 height 5
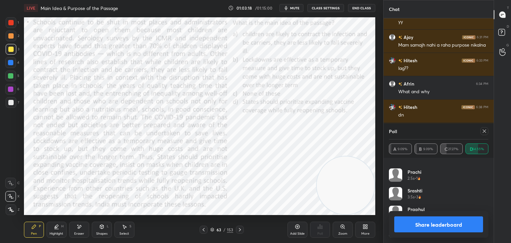
click at [484, 131] on icon at bounding box center [483, 130] width 5 height 5
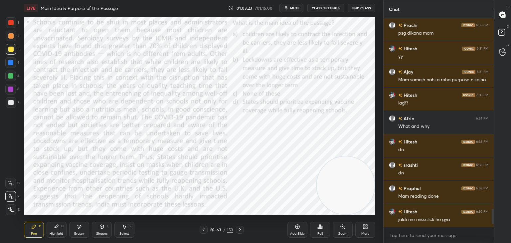
click at [60, 228] on div "Highlight H" at bounding box center [57, 229] width 20 height 16
click at [12, 197] on icon at bounding box center [10, 195] width 5 height 5
click at [10, 23] on div at bounding box center [10, 22] width 5 height 5
click at [14, 205] on div at bounding box center [10, 209] width 11 height 11
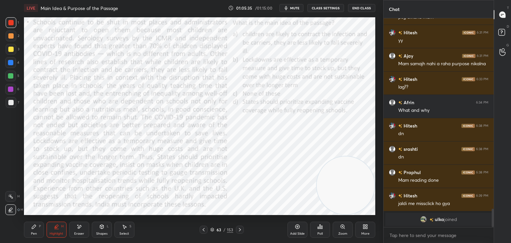
click at [35, 231] on div "Pen P" at bounding box center [34, 229] width 20 height 16
click at [212, 230] on icon at bounding box center [212, 229] width 4 height 4
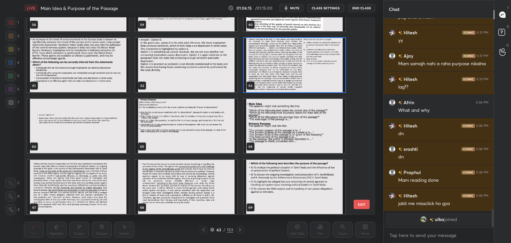
scroll to position [1254, 0]
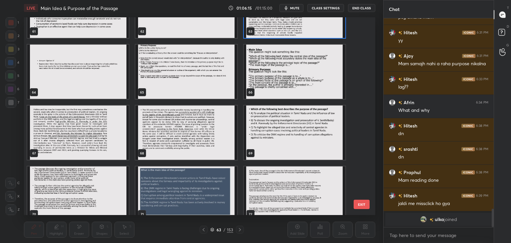
click at [234, 95] on img "grid" at bounding box center [185, 72] width 101 height 54
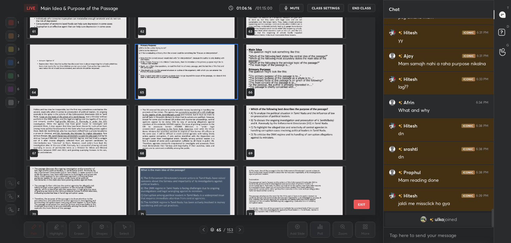
click at [231, 93] on img "grid" at bounding box center [185, 72] width 101 height 54
click at [230, 92] on img "grid" at bounding box center [185, 72] width 101 height 54
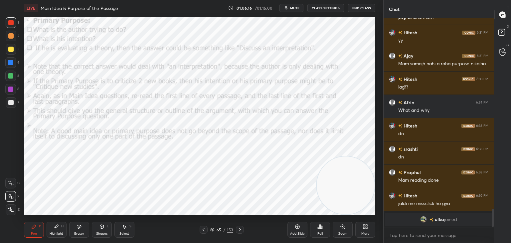
click at [227, 95] on img "grid" at bounding box center [185, 72] width 101 height 54
click at [239, 230] on icon at bounding box center [240, 229] width 2 height 3
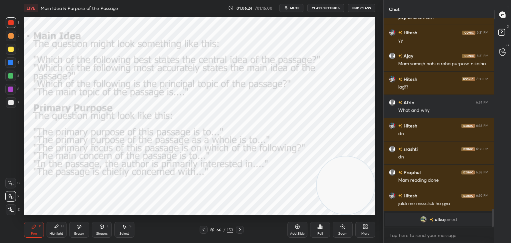
click at [239, 231] on icon at bounding box center [239, 229] width 5 height 5
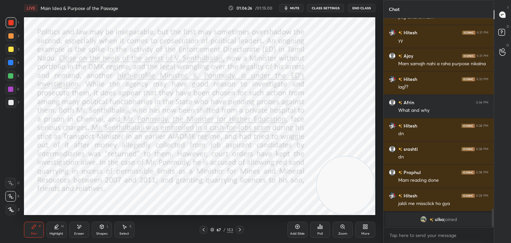
click at [239, 231] on icon at bounding box center [239, 229] width 5 height 5
click at [239, 230] on icon at bounding box center [239, 229] width 5 height 5
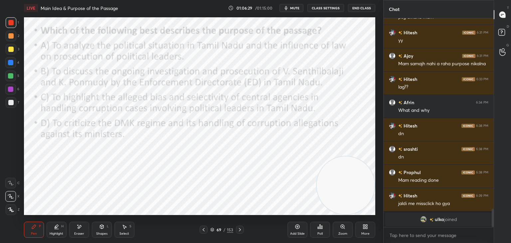
click at [205, 230] on icon at bounding box center [203, 229] width 5 height 5
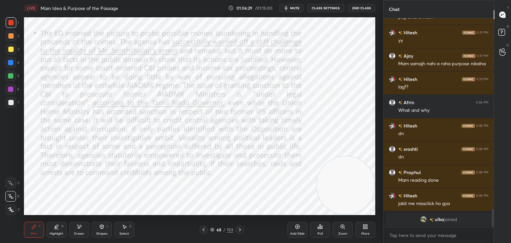
click at [204, 230] on icon at bounding box center [203, 229] width 5 height 5
click at [206, 229] on icon at bounding box center [203, 229] width 5 height 5
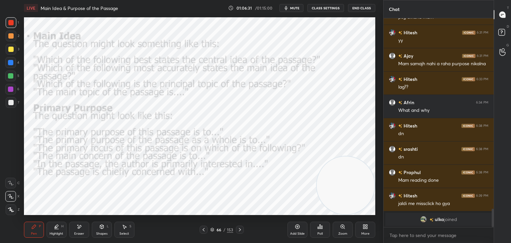
click at [210, 231] on icon at bounding box center [212, 229] width 4 height 4
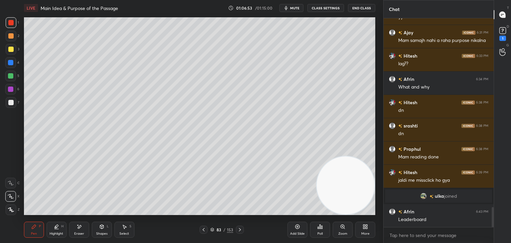
scroll to position [1988, 0]
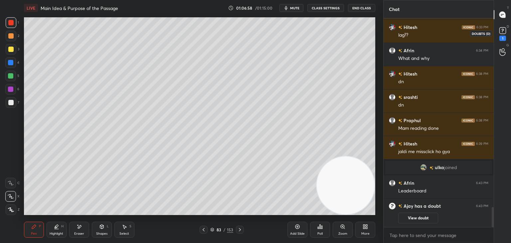
click at [504, 37] on div "1" at bounding box center [502, 38] width 7 height 5
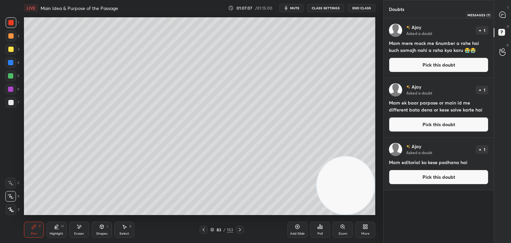
click at [502, 16] on icon at bounding box center [502, 15] width 6 height 6
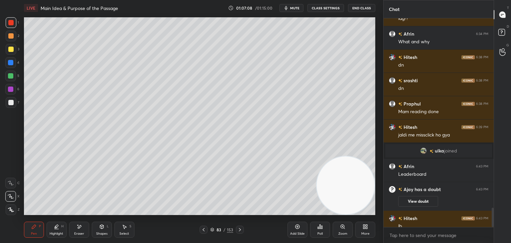
scroll to position [2065, 0]
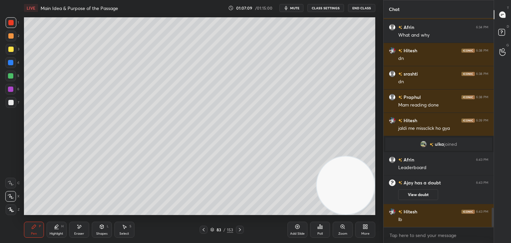
click at [324, 231] on div "Poll" at bounding box center [320, 229] width 20 height 16
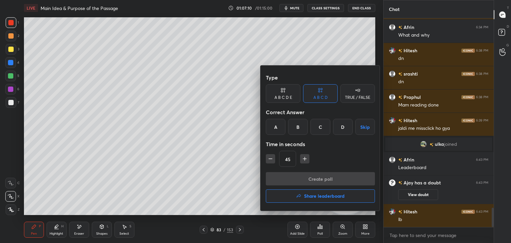
click at [318, 197] on h4 "Share leaderboard" at bounding box center [324, 195] width 41 height 5
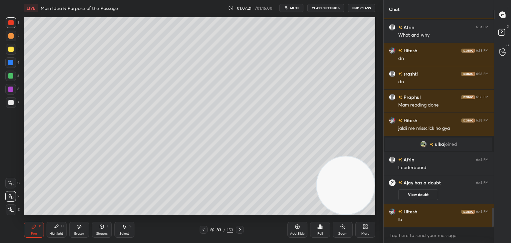
click at [12, 48] on div at bounding box center [10, 49] width 5 height 5
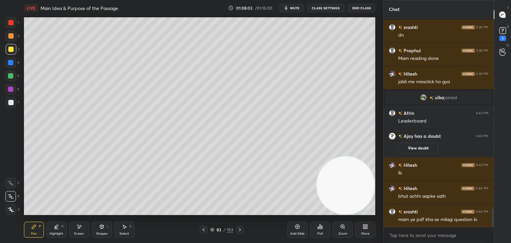
scroll to position [2140, 0]
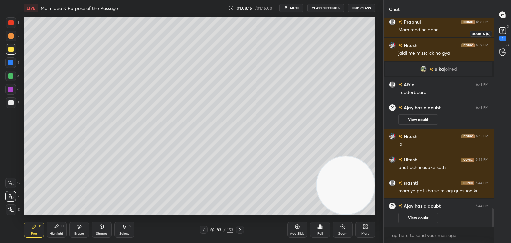
click at [500, 40] on div "1" at bounding box center [502, 38] width 7 height 5
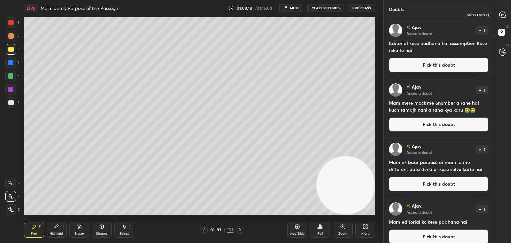
click at [502, 15] on icon at bounding box center [502, 15] width 6 height 6
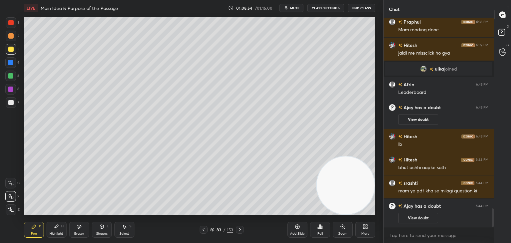
scroll to position [2136, 0]
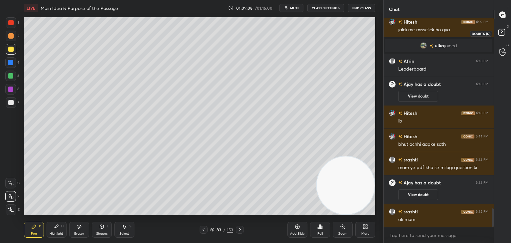
click at [500, 33] on rect at bounding box center [501, 32] width 6 height 6
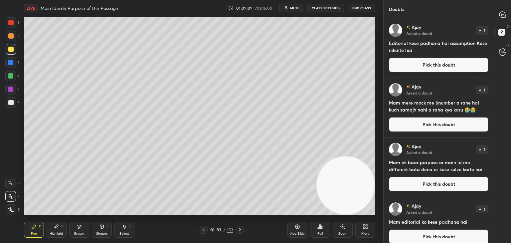
click at [446, 76] on div "[PERSON_NAME] Asked a doubt 1 Editorial kese padhana hai assumption Kese nikalt…" at bounding box center [438, 47] width 110 height 59
click at [500, 19] on div at bounding box center [502, 15] width 13 height 12
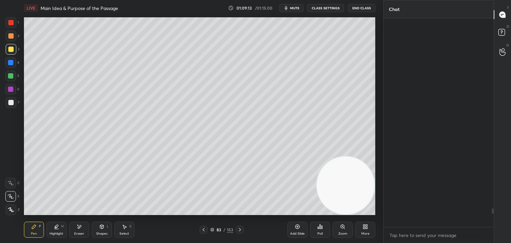
scroll to position [206, 108]
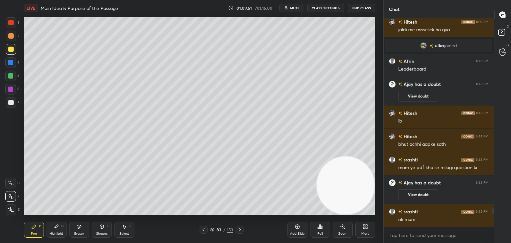
click at [11, 103] on div at bounding box center [10, 102] width 5 height 5
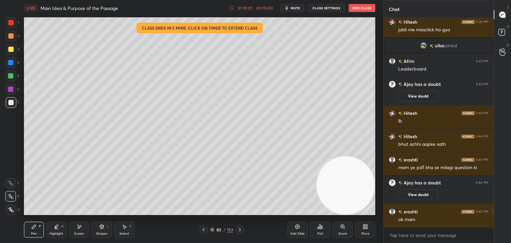
scroll to position [2160, 0]
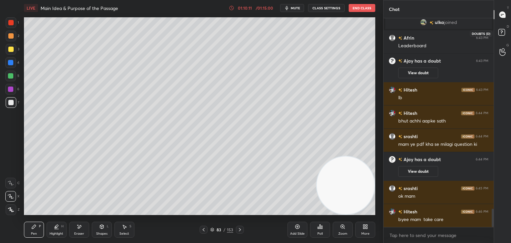
click at [505, 32] on icon at bounding box center [502, 33] width 12 height 12
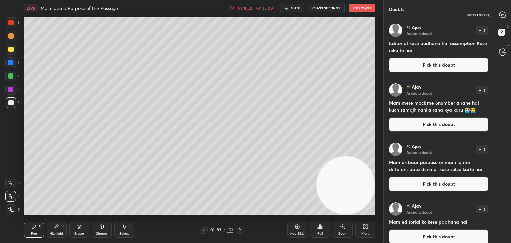
click at [506, 16] on div at bounding box center [502, 15] width 13 height 12
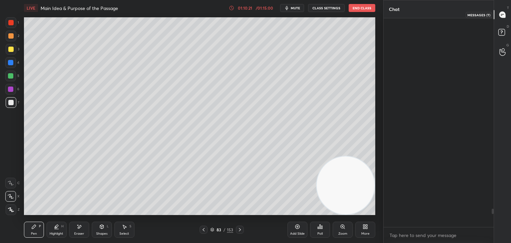
scroll to position [206, 108]
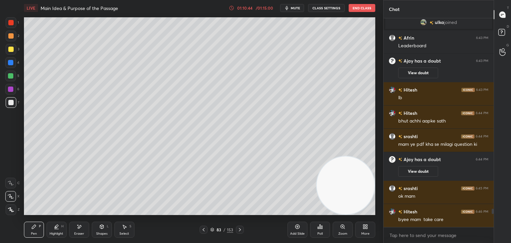
click at [298, 228] on icon at bounding box center [297, 226] width 4 height 4
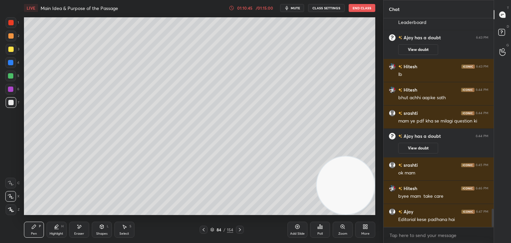
click at [9, 51] on div at bounding box center [10, 49] width 5 height 5
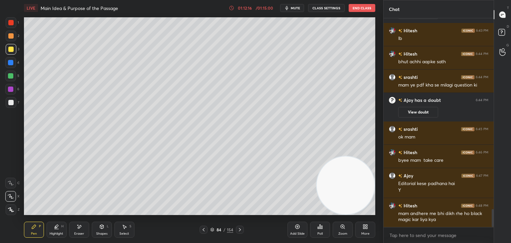
scroll to position [2226, 0]
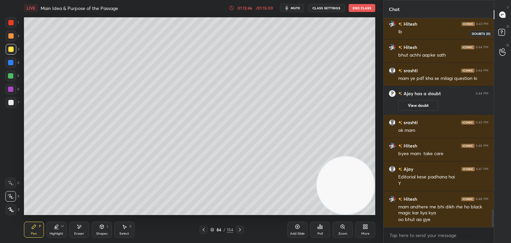
click at [501, 37] on icon at bounding box center [502, 33] width 12 height 12
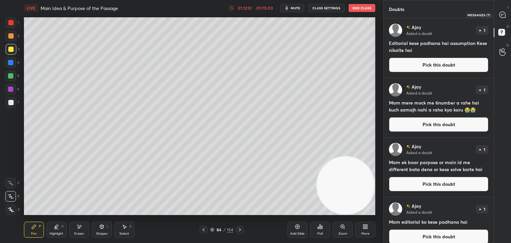
click at [500, 16] on icon at bounding box center [502, 15] width 6 height 6
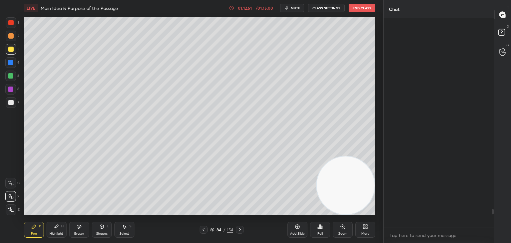
scroll to position [206, 108]
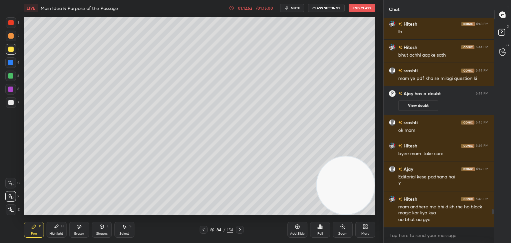
click at [301, 224] on div "Add Slide" at bounding box center [297, 229] width 20 height 16
click at [297, 226] on icon at bounding box center [297, 226] width 2 height 2
click at [9, 36] on div at bounding box center [10, 35] width 5 height 5
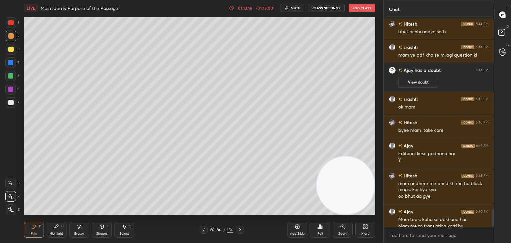
scroll to position [2255, 0]
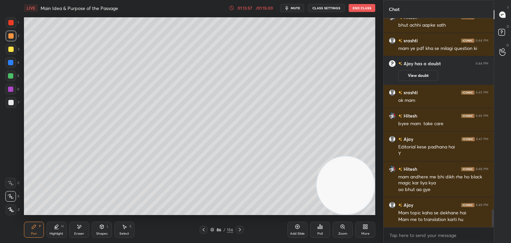
click at [203, 230] on icon at bounding box center [203, 229] width 2 height 3
click at [203, 230] on icon at bounding box center [203, 229] width 5 height 5
click at [16, 102] on div "7" at bounding box center [13, 102] width 14 height 11
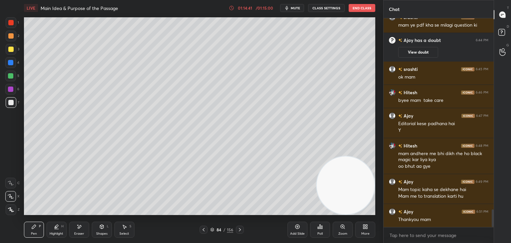
click at [11, 211] on icon at bounding box center [10, 209] width 5 height 4
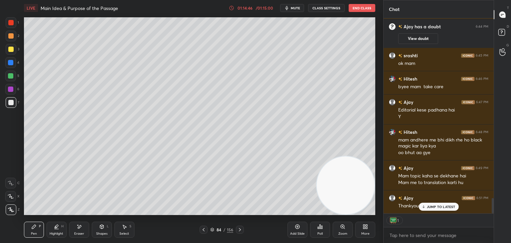
scroll to position [2315, 0]
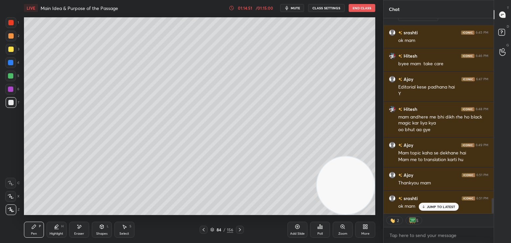
click at [361, 8] on button "End Class" at bounding box center [361, 8] width 27 height 8
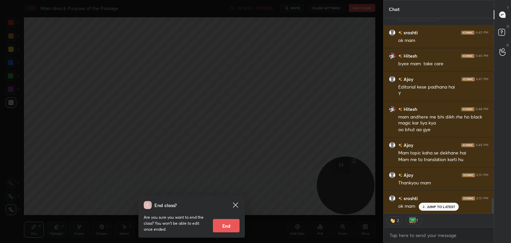
click at [227, 224] on button "End" at bounding box center [226, 225] width 27 height 13
type textarea "x"
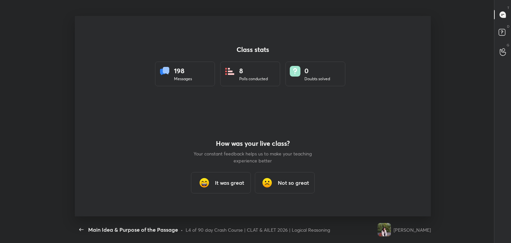
scroll to position [0, 0]
